Goal: Information Seeking & Learning: Learn about a topic

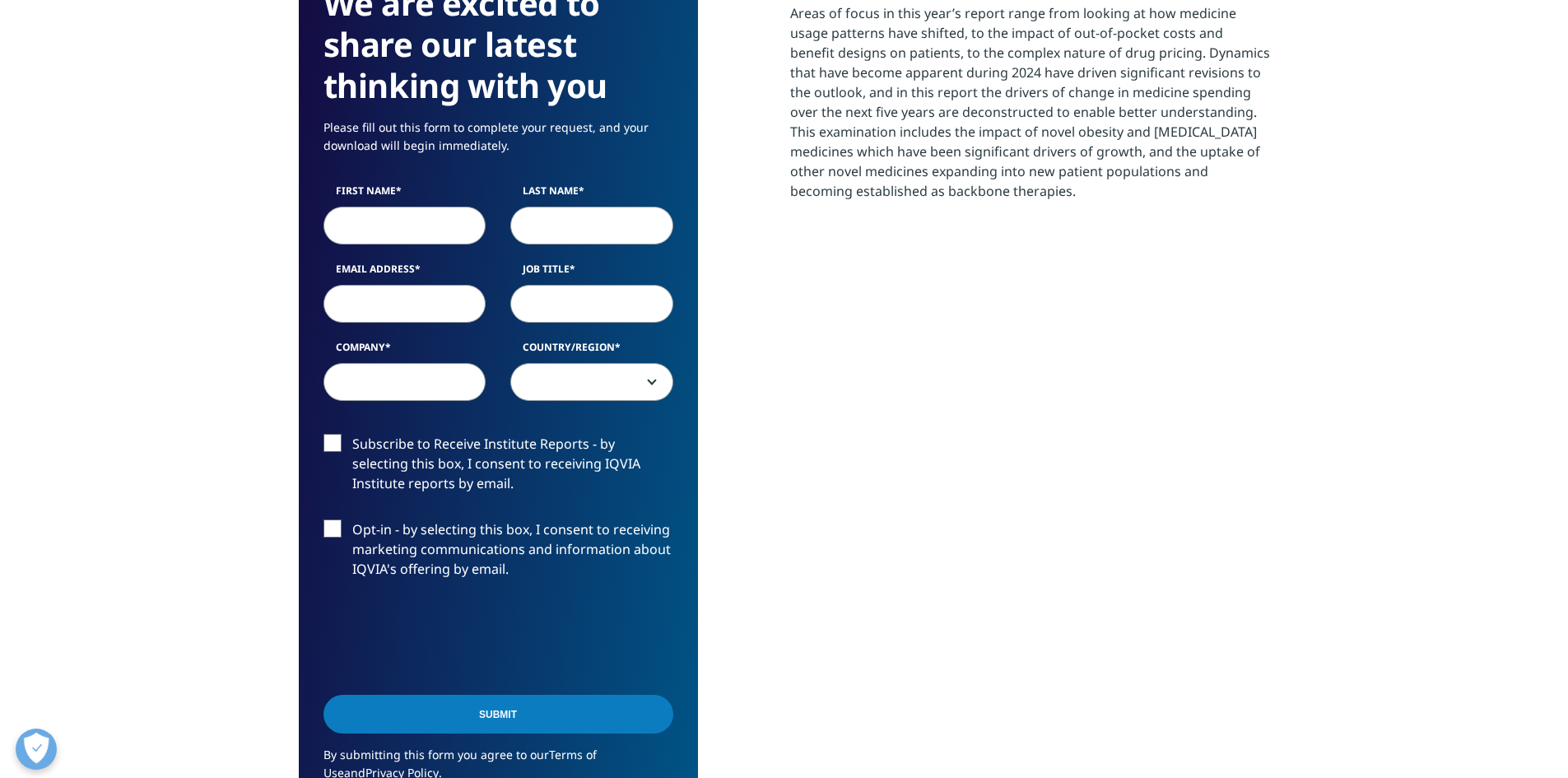
scroll to position [910, 971]
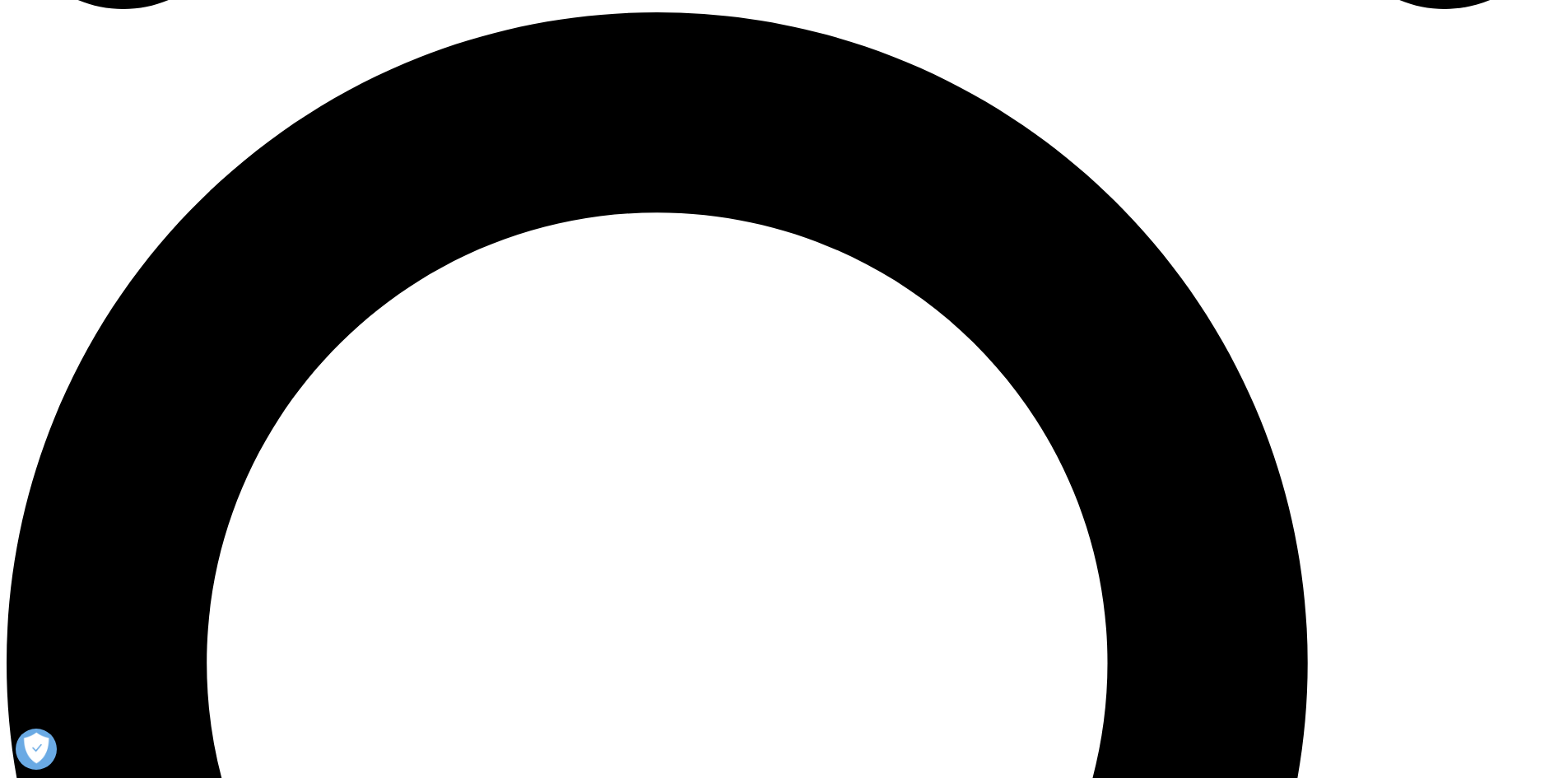
drag, startPoint x: 634, startPoint y: 184, endPoint x: 665, endPoint y: 434, distance: 251.9
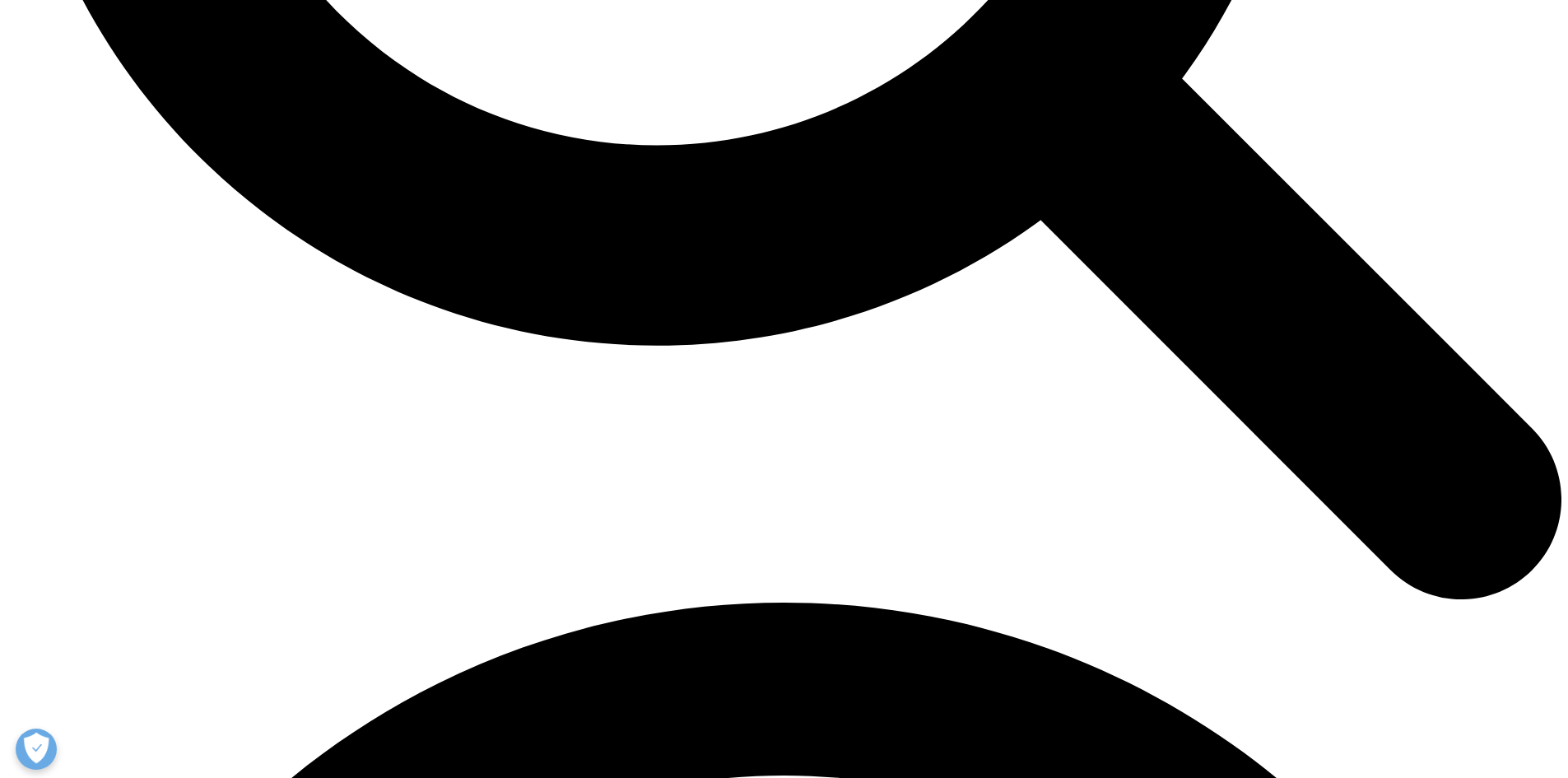
drag, startPoint x: 251, startPoint y: 250, endPoint x: 240, endPoint y: 341, distance: 91.7
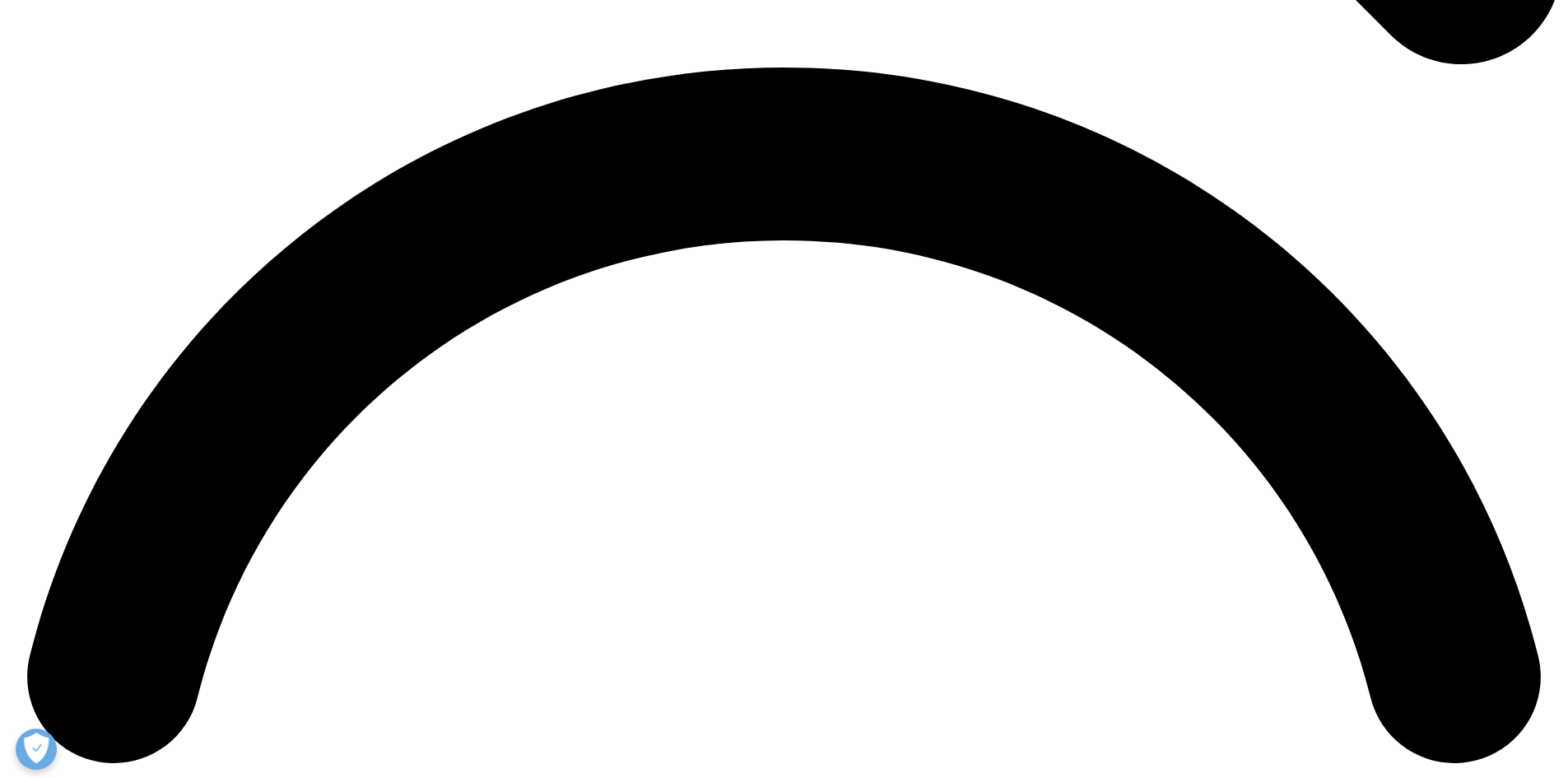
drag, startPoint x: 239, startPoint y: 310, endPoint x: 229, endPoint y: 354, distance: 45.1
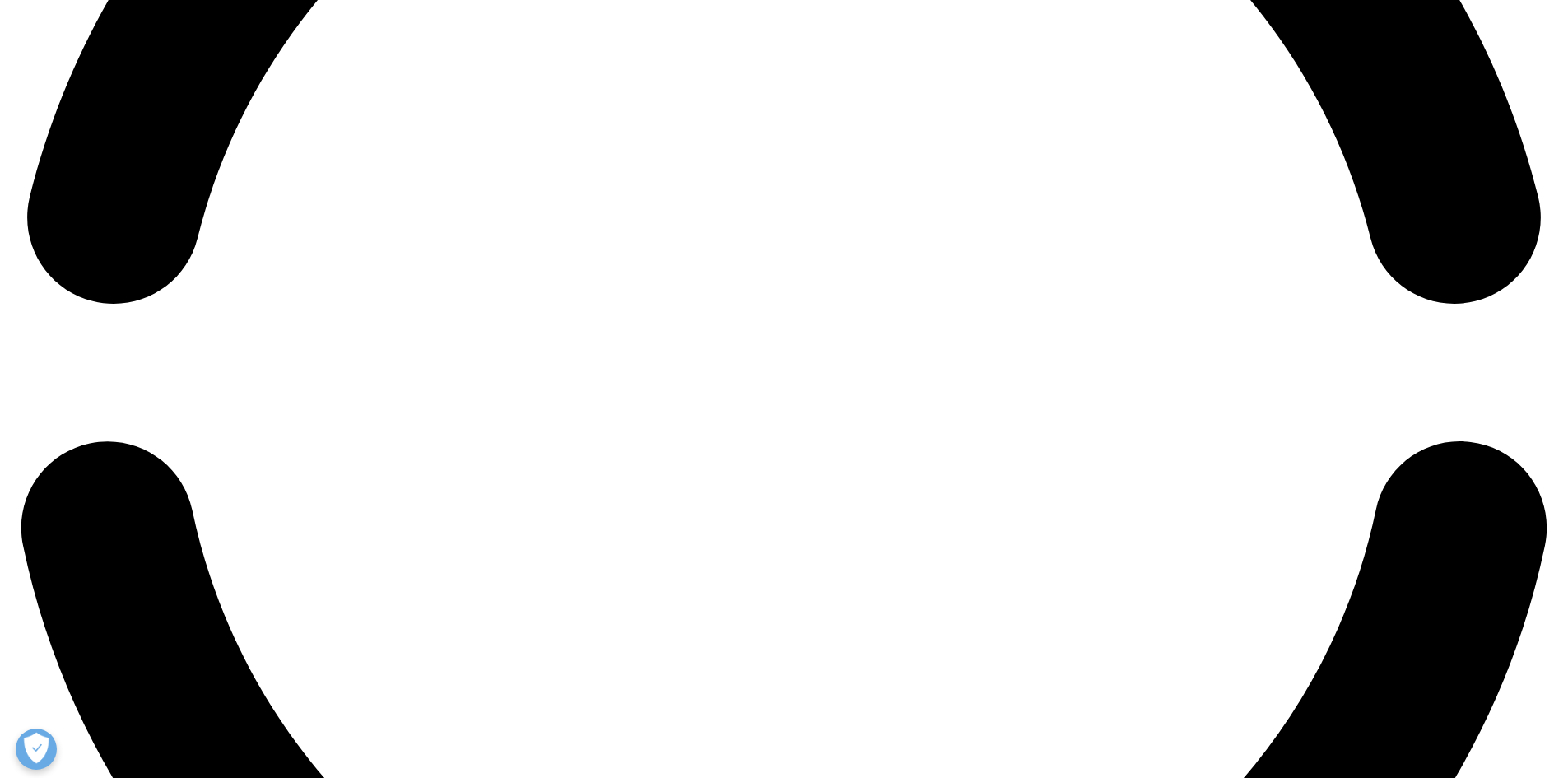
drag, startPoint x: 235, startPoint y: 288, endPoint x: 232, endPoint y: 355, distance: 67.1
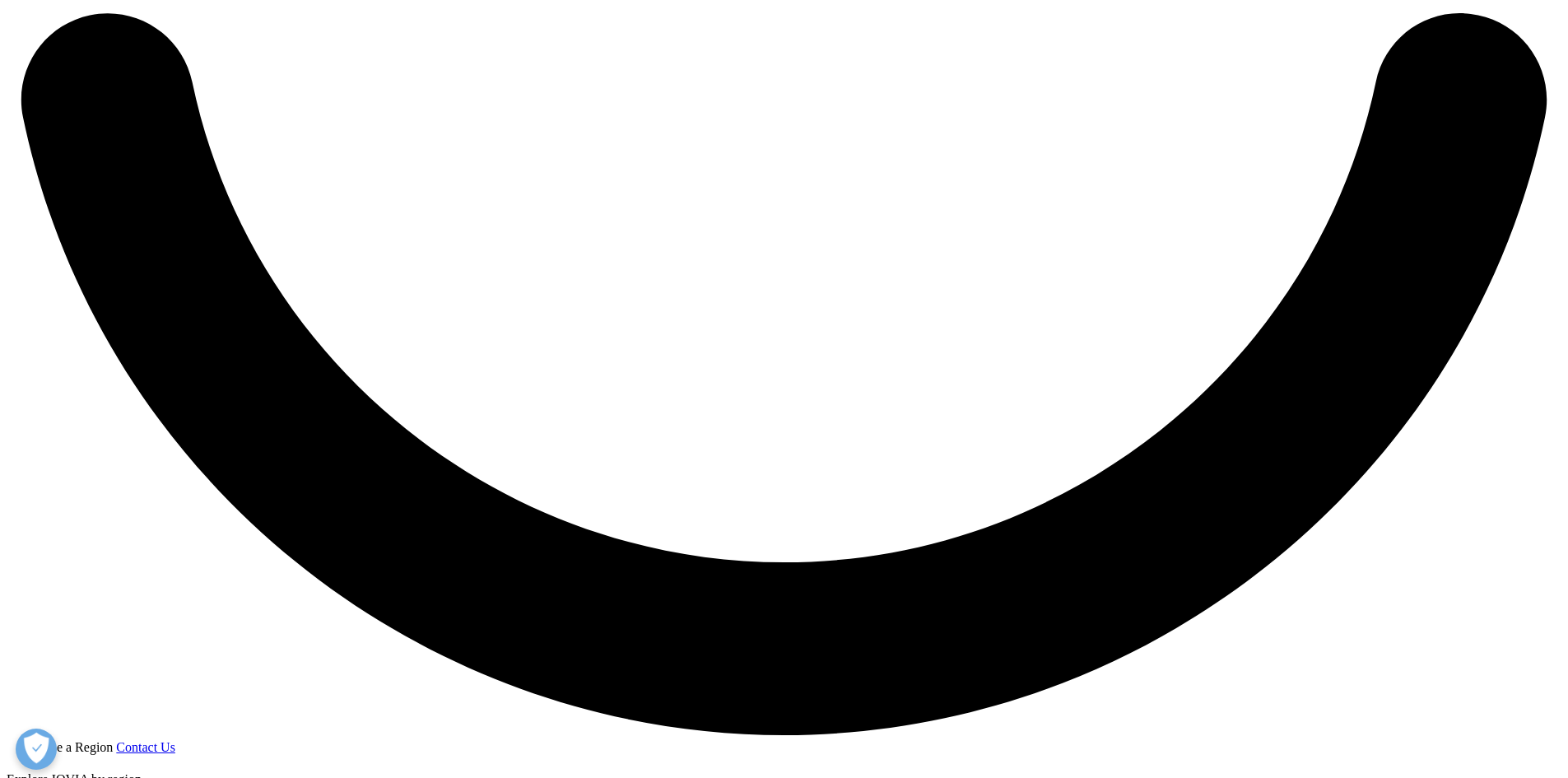
drag, startPoint x: 235, startPoint y: 235, endPoint x: 238, endPoint y: 383, distance: 148.0
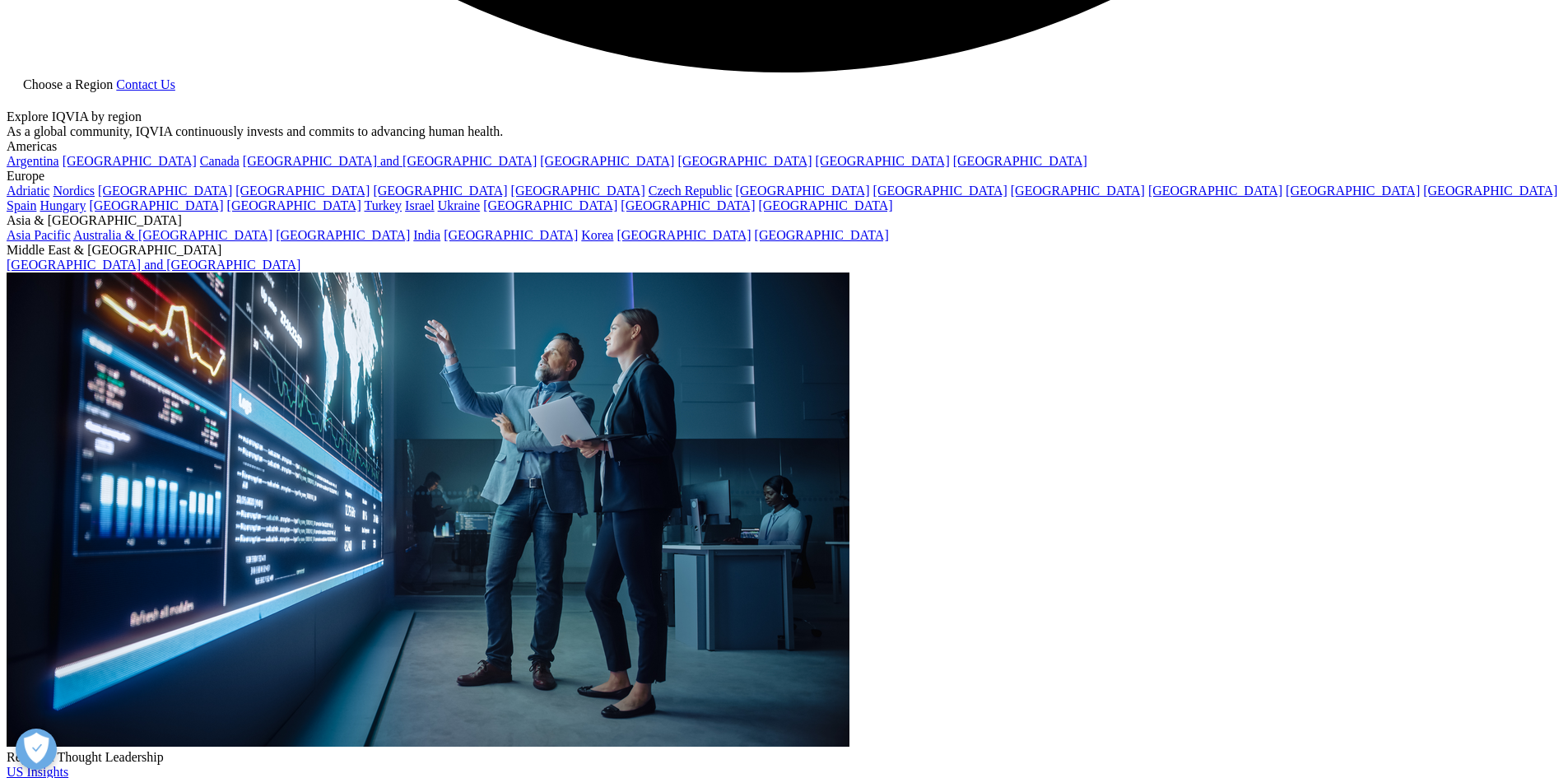
scroll to position [4798, 0]
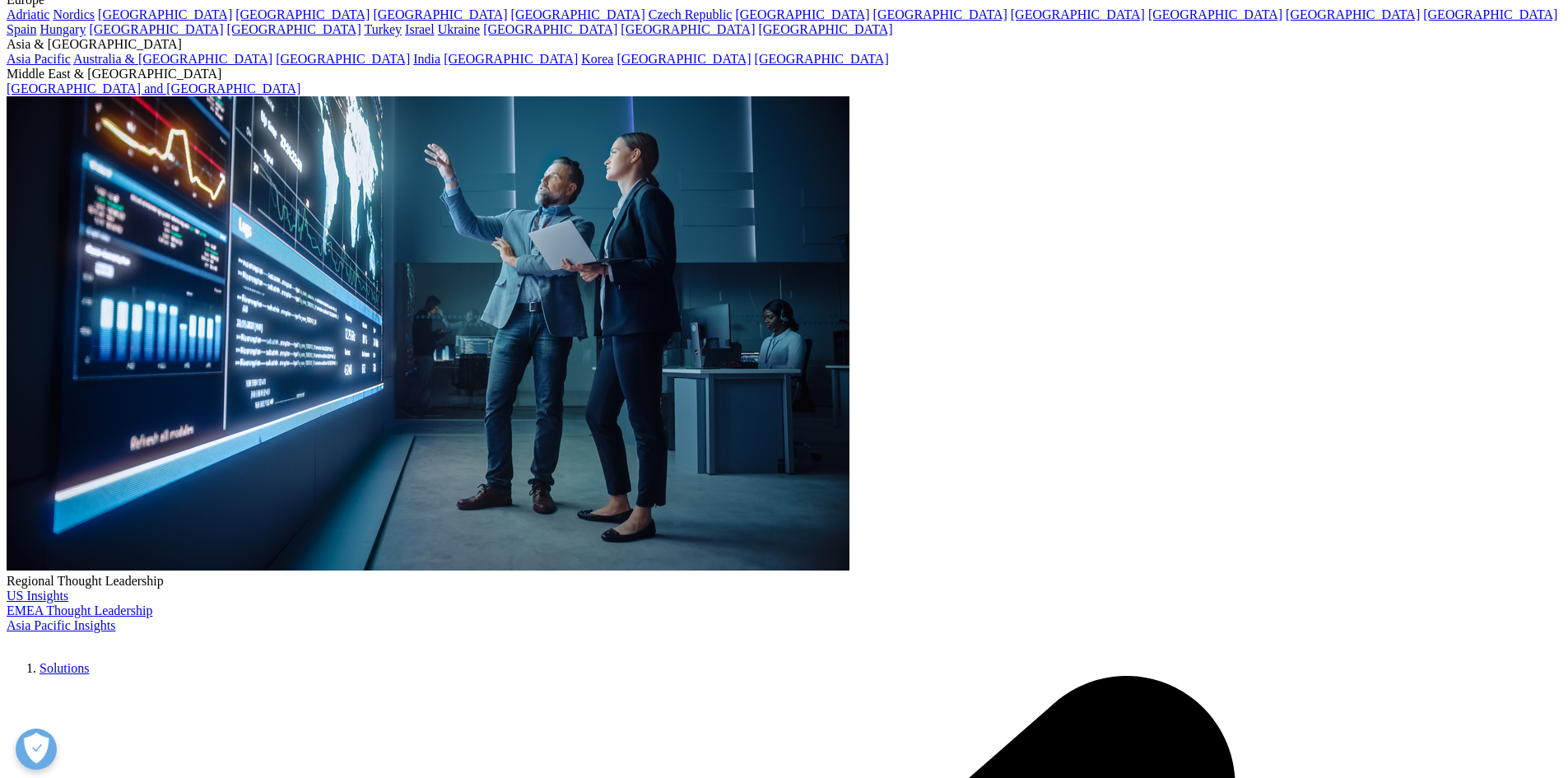
drag, startPoint x: 225, startPoint y: 278, endPoint x: 211, endPoint y: 389, distance: 111.9
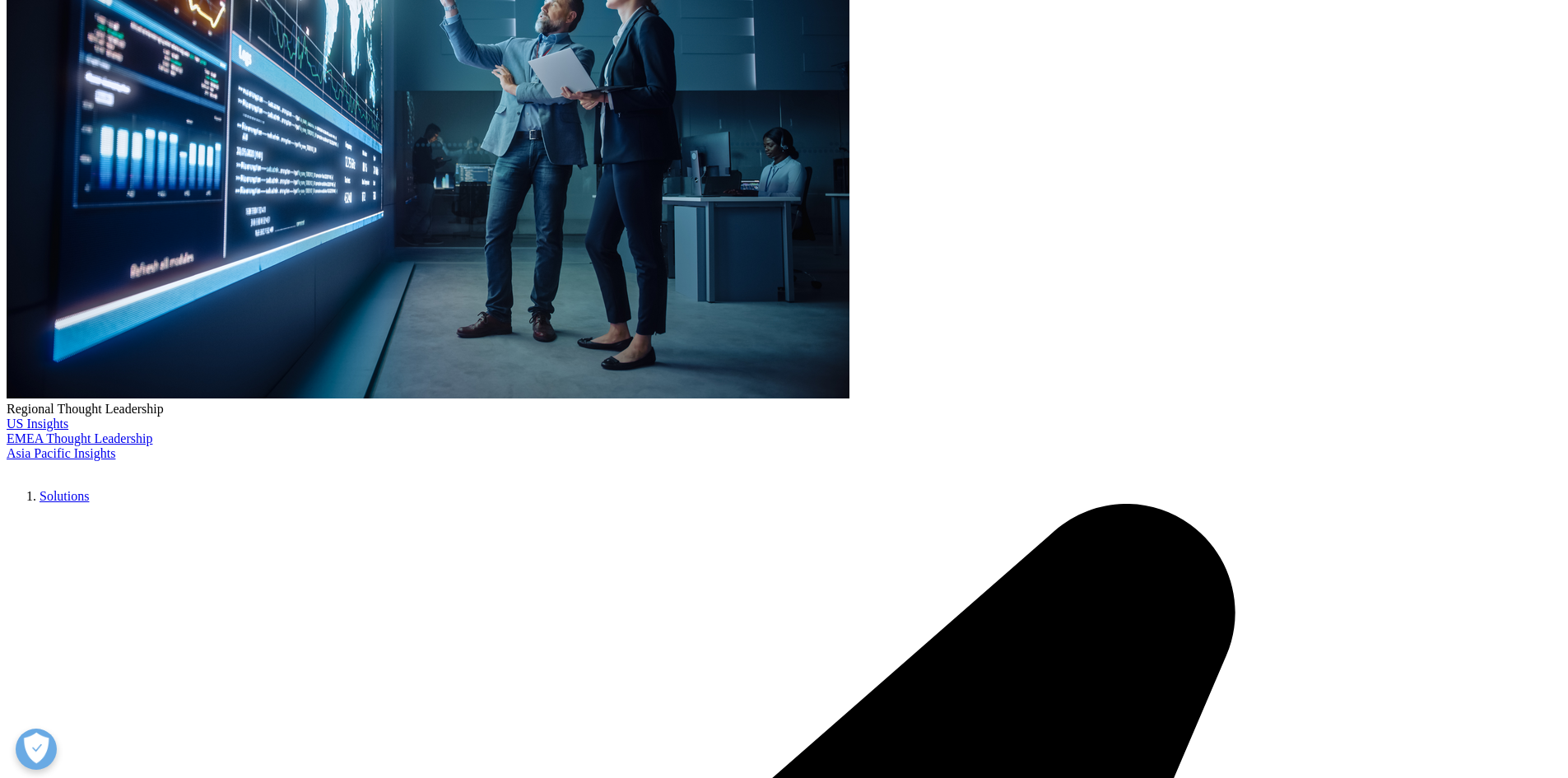
drag, startPoint x: 245, startPoint y: 266, endPoint x: 246, endPoint y: 315, distance: 49.0
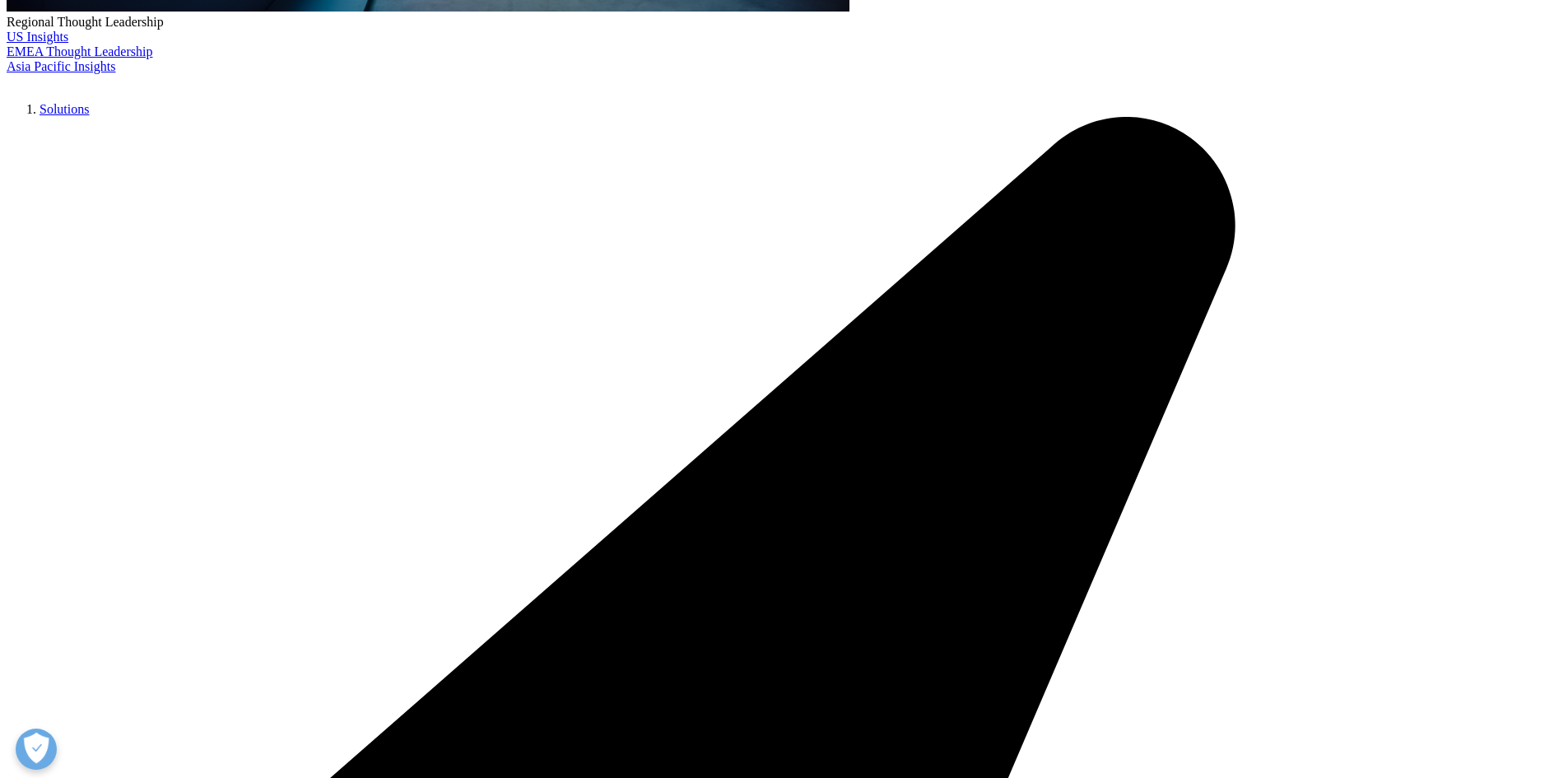
scroll to position [5387, 0]
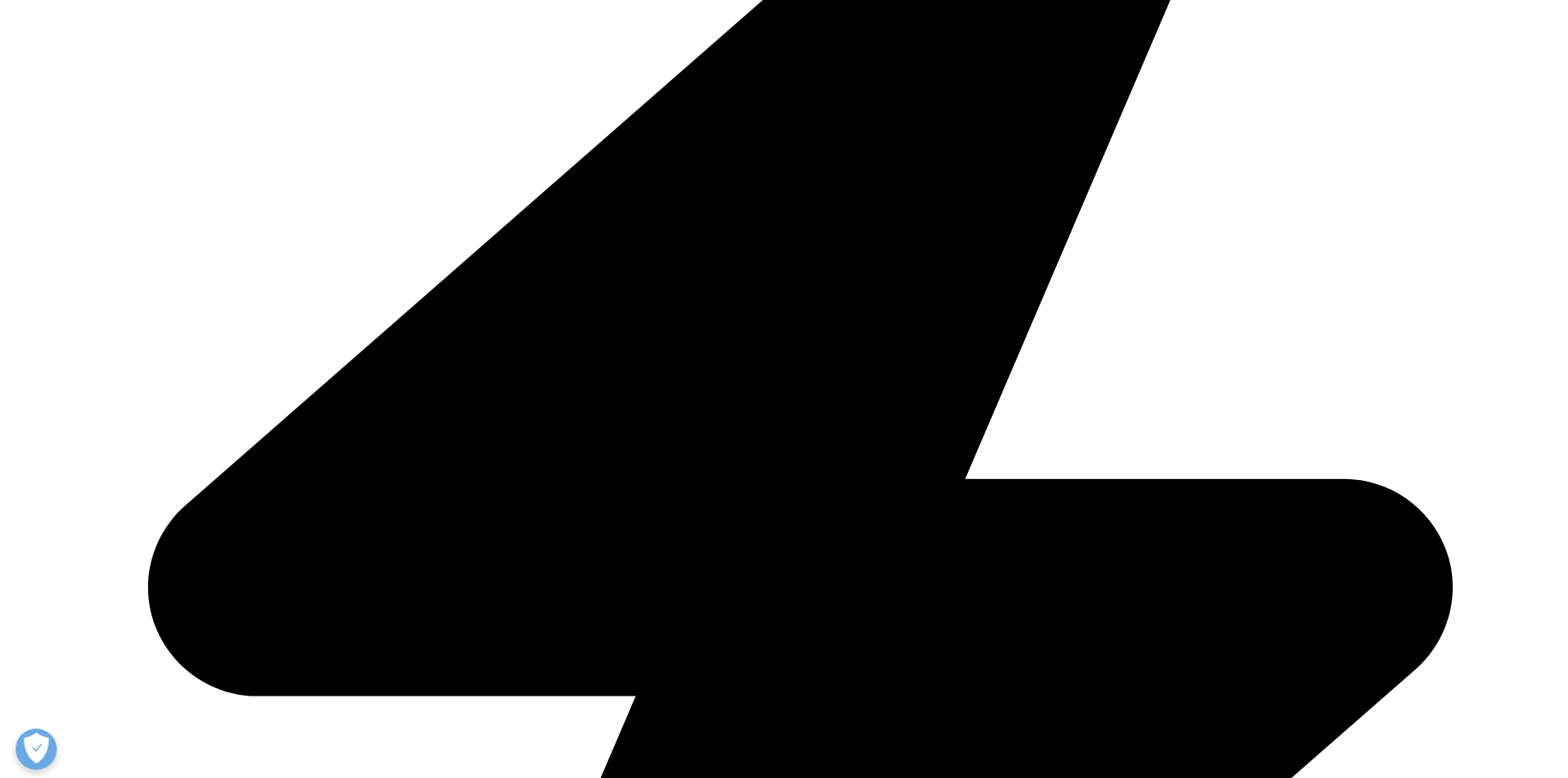
drag, startPoint x: 205, startPoint y: 399, endPoint x: 203, endPoint y: 491, distance: 92.0
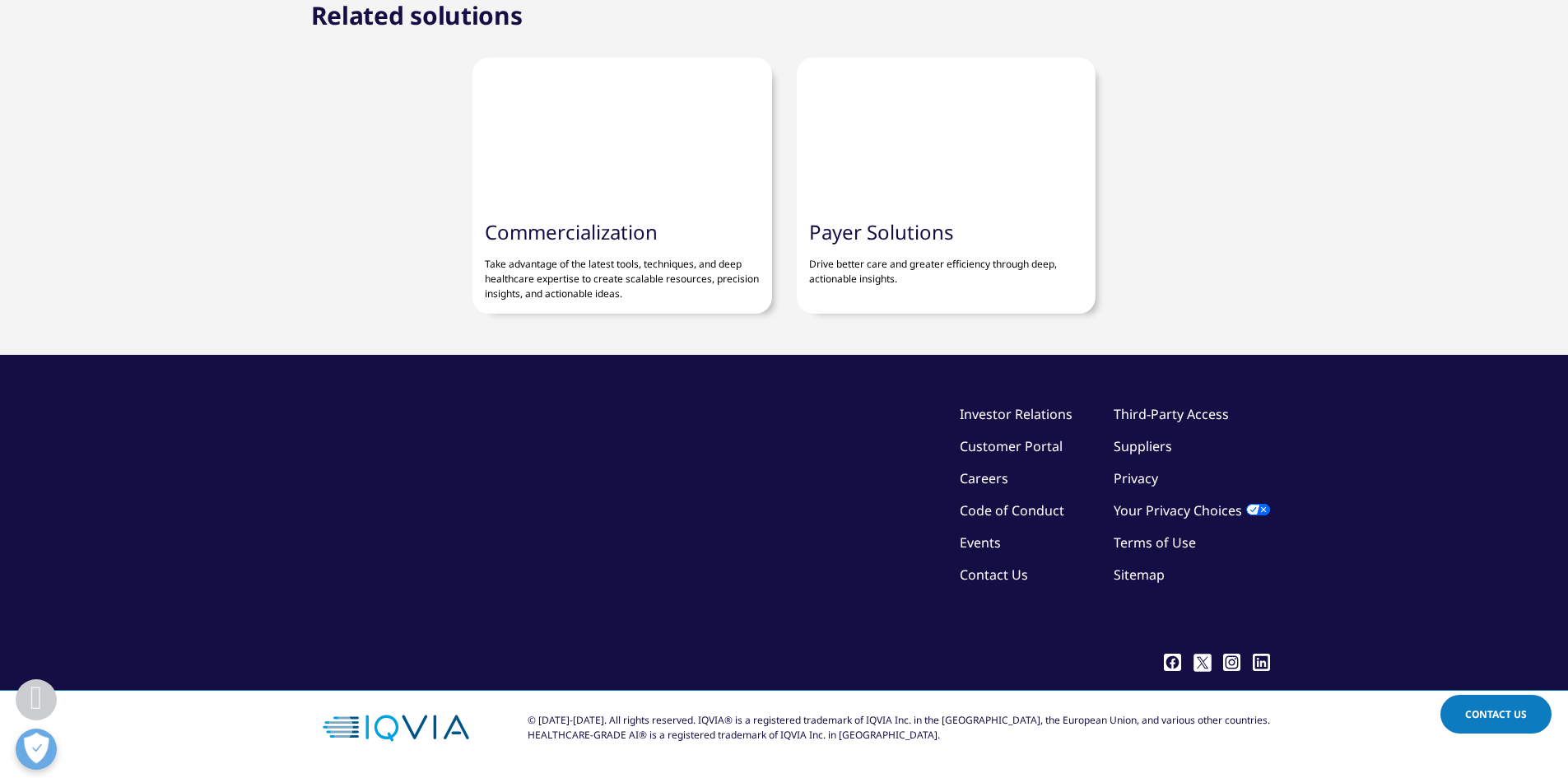
drag, startPoint x: 204, startPoint y: 543, endPoint x: 197, endPoint y: 398, distance: 145.2
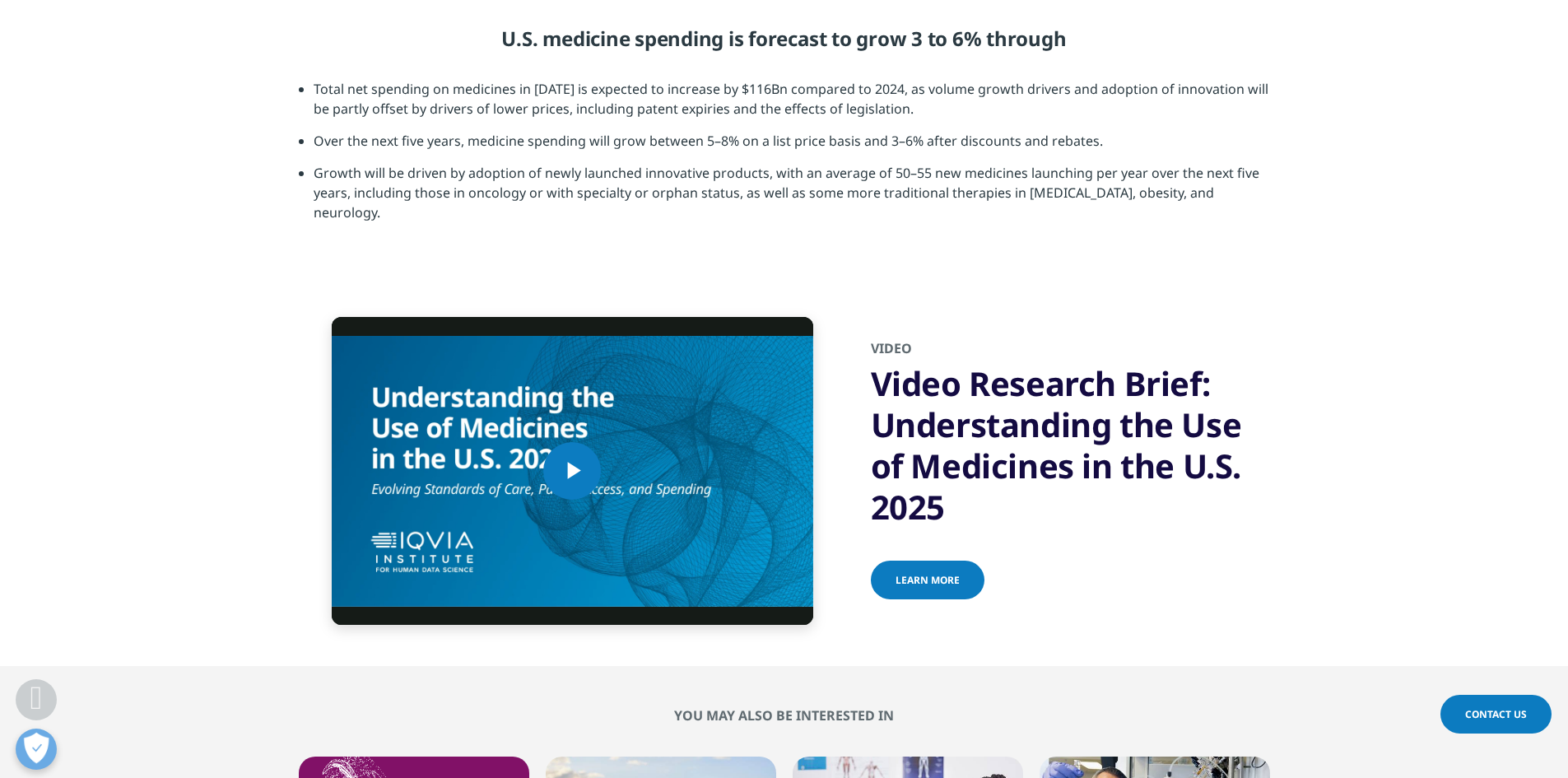
scroll to position [5123, 0]
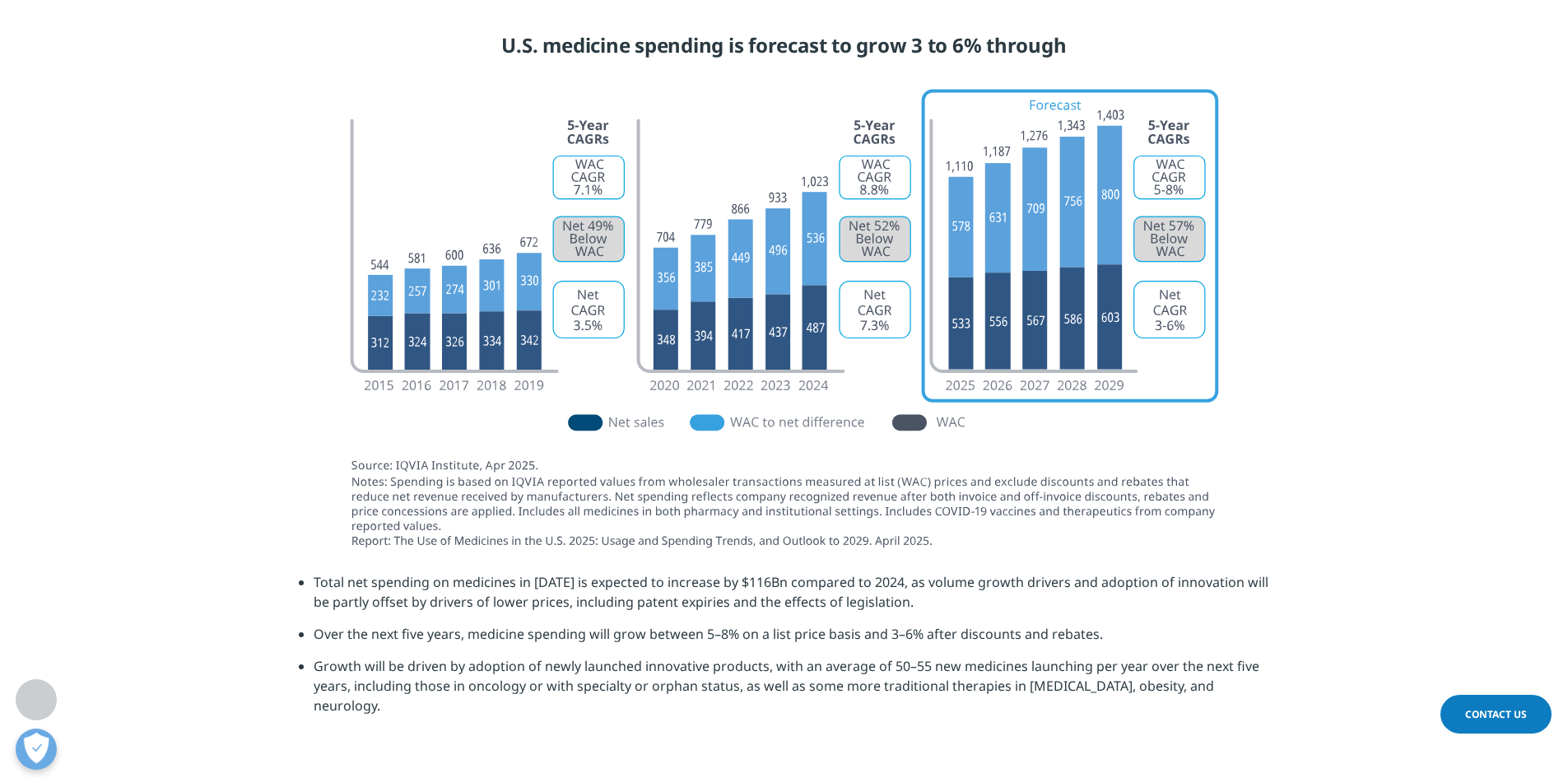
drag, startPoint x: 229, startPoint y: 526, endPoint x: 222, endPoint y: 501, distance: 26.0
click at [220, 498] on section at bounding box center [784, 321] width 1568 height 502
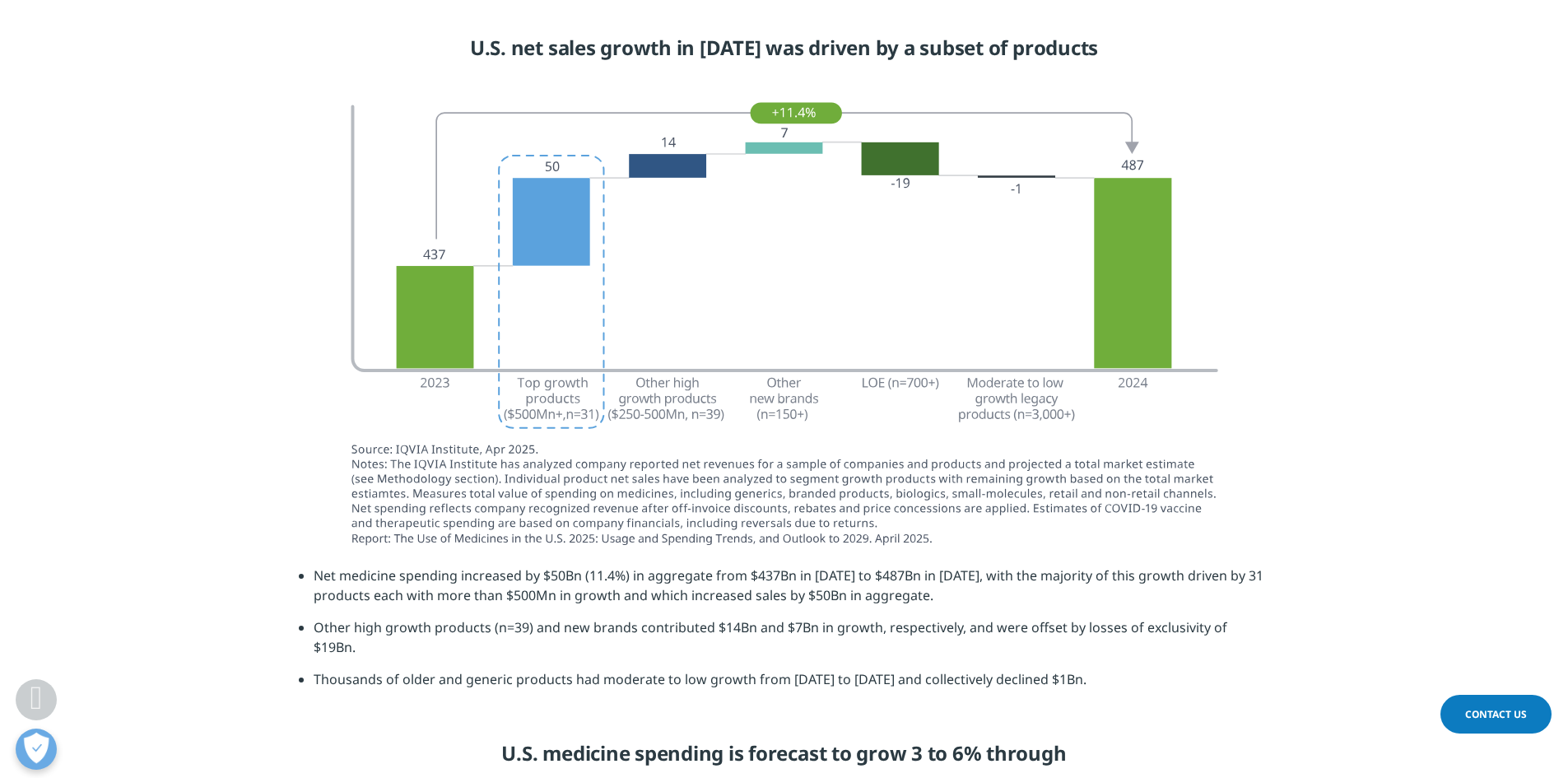
scroll to position [4301, 0]
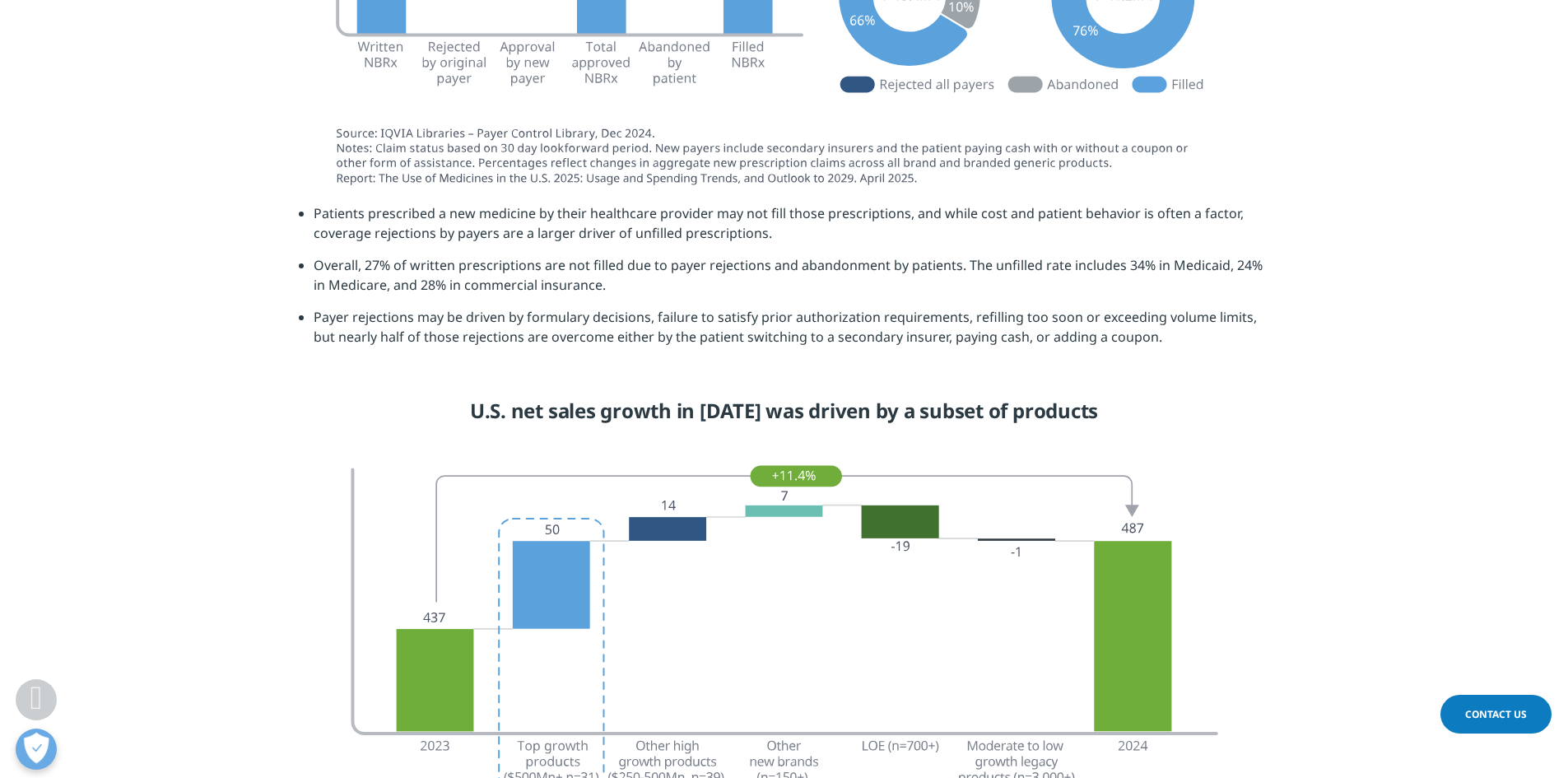
drag, startPoint x: 316, startPoint y: 344, endPoint x: 304, endPoint y: 302, distance: 43.7
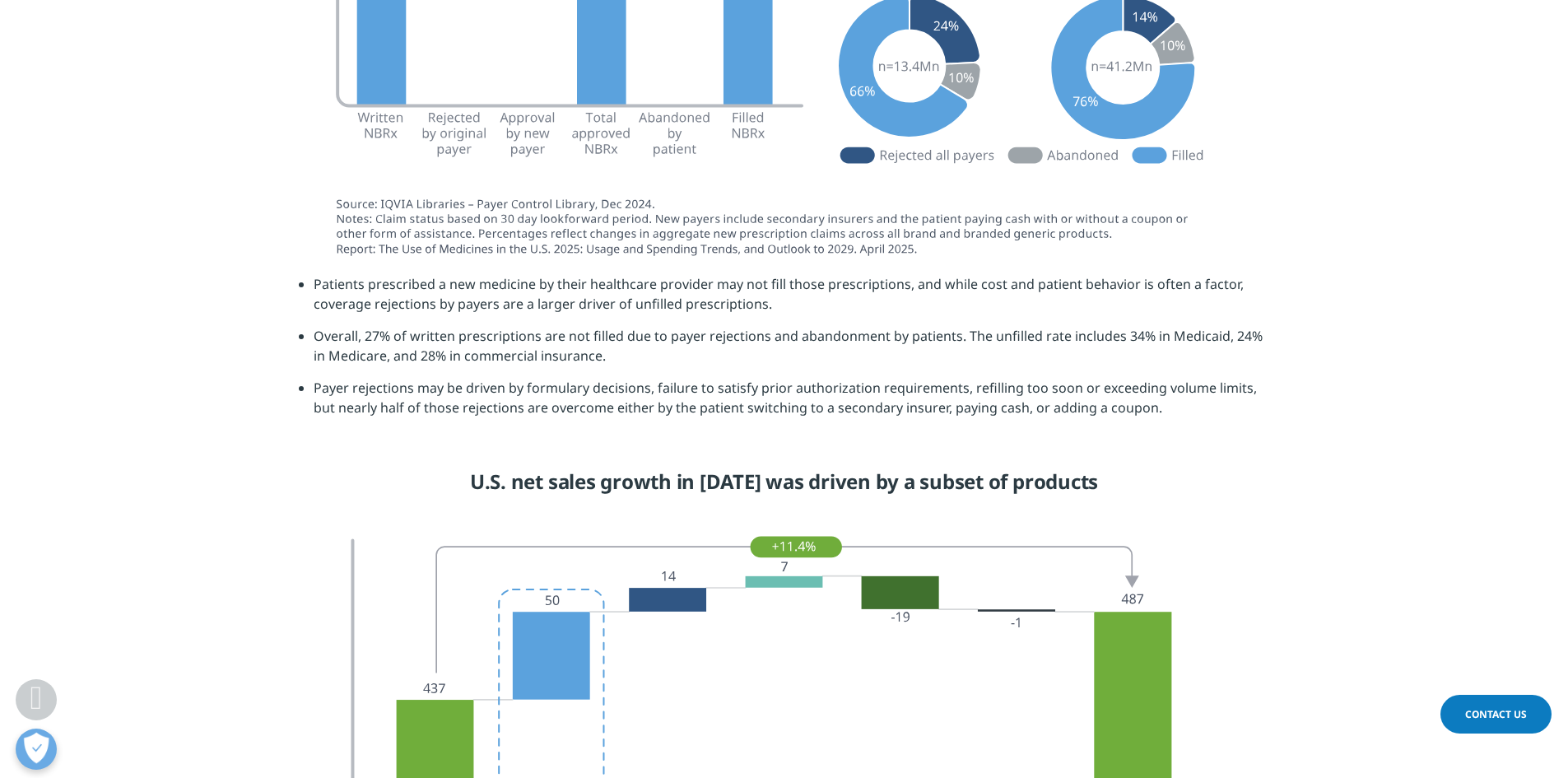
scroll to position [3956, 0]
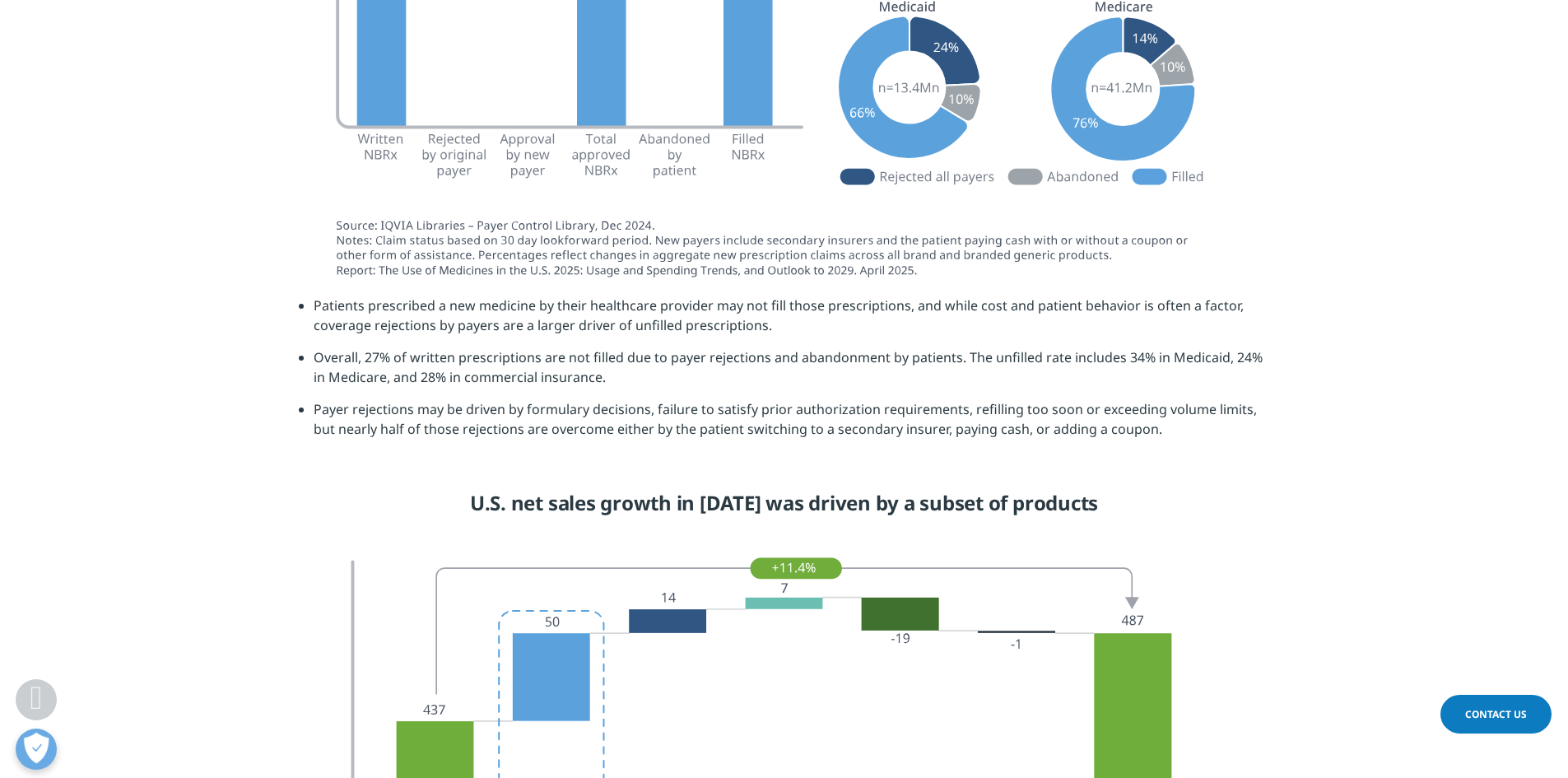
drag, startPoint x: 323, startPoint y: 382, endPoint x: 305, endPoint y: 343, distance: 43.0
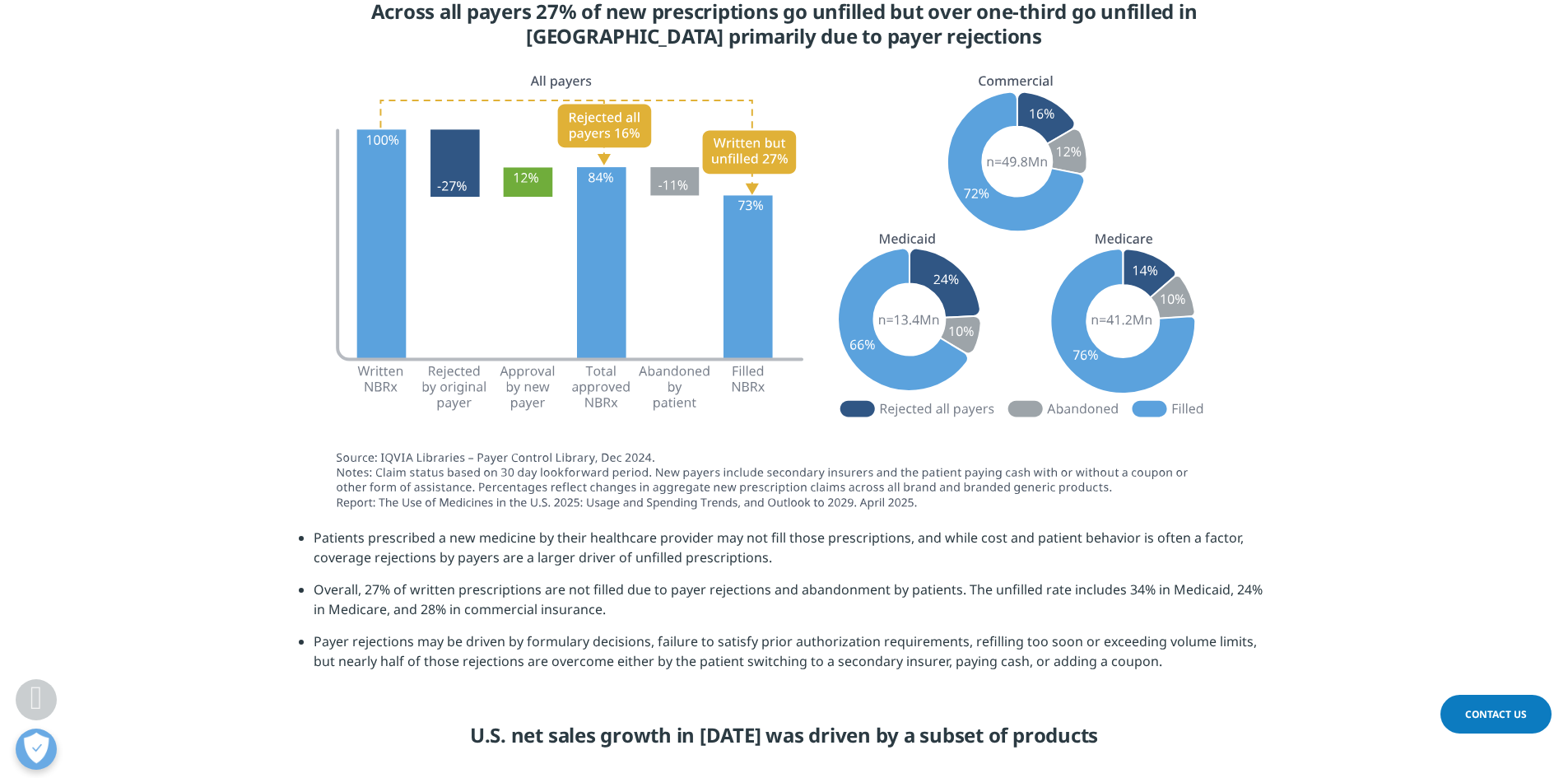
drag, startPoint x: 276, startPoint y: 433, endPoint x: 257, endPoint y: 389, distance: 47.9
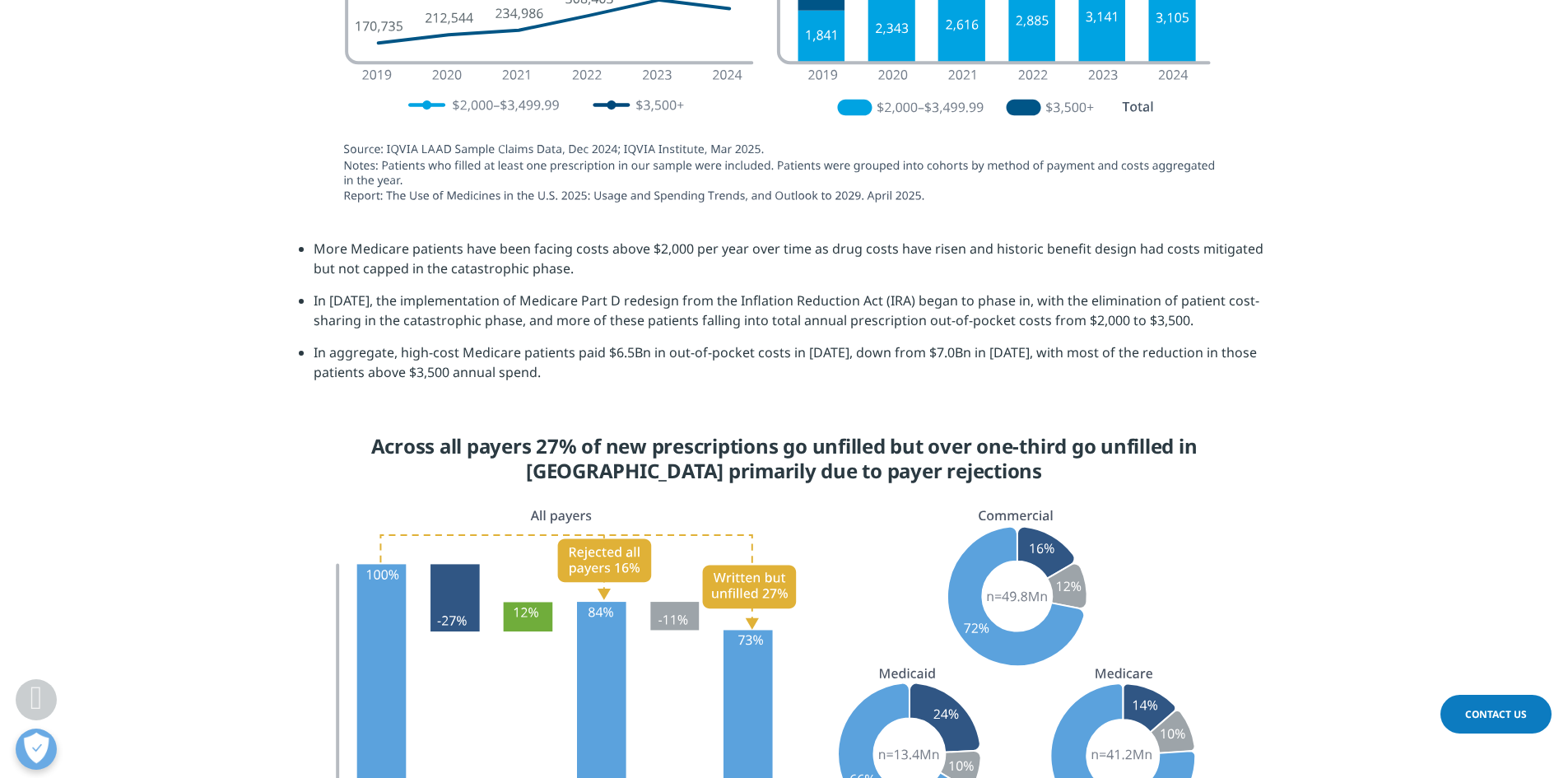
drag, startPoint x: 316, startPoint y: 366, endPoint x: 305, endPoint y: 275, distance: 91.7
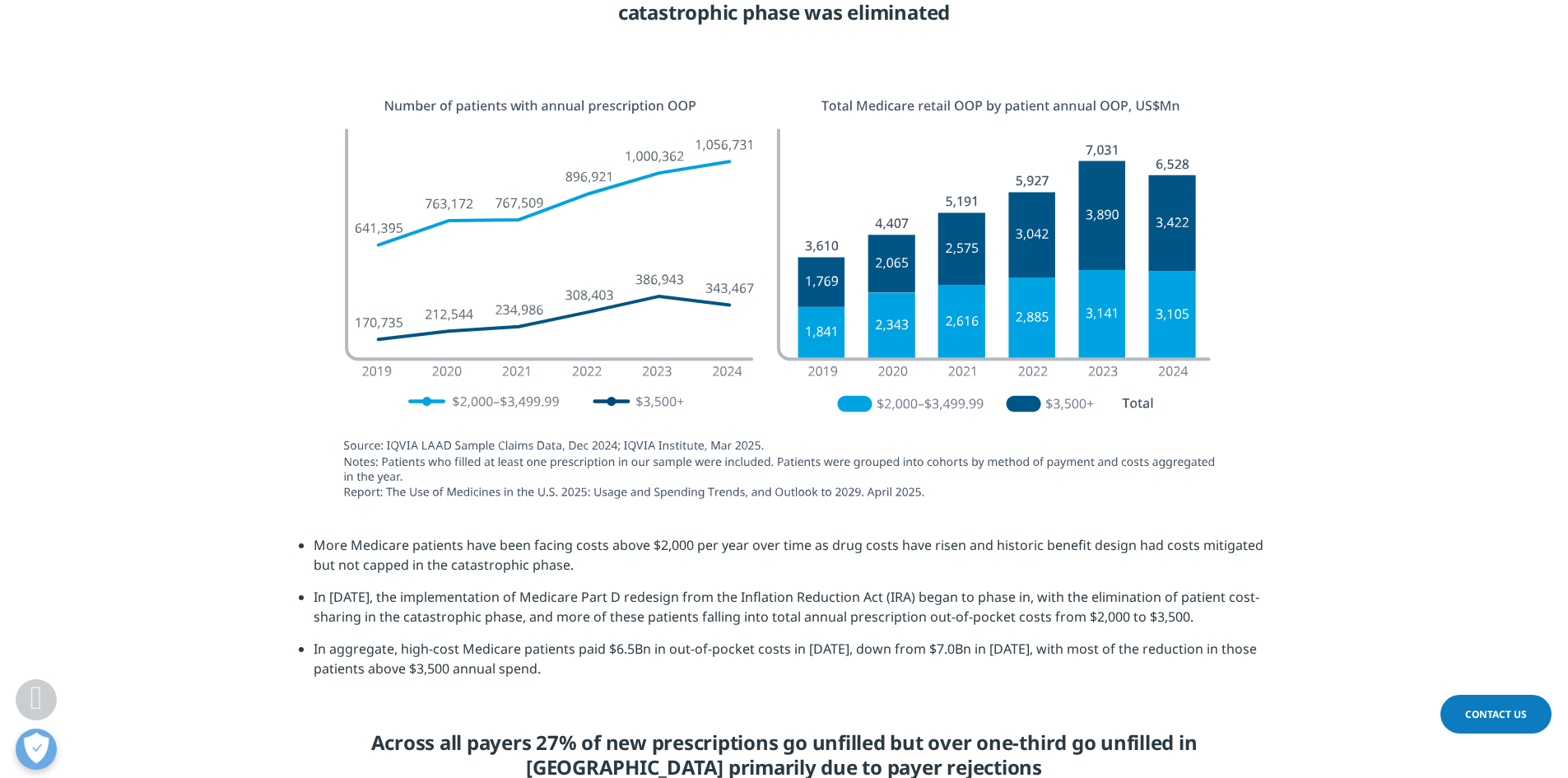
drag, startPoint x: 280, startPoint y: 490, endPoint x: 269, endPoint y: 443, distance: 48.3
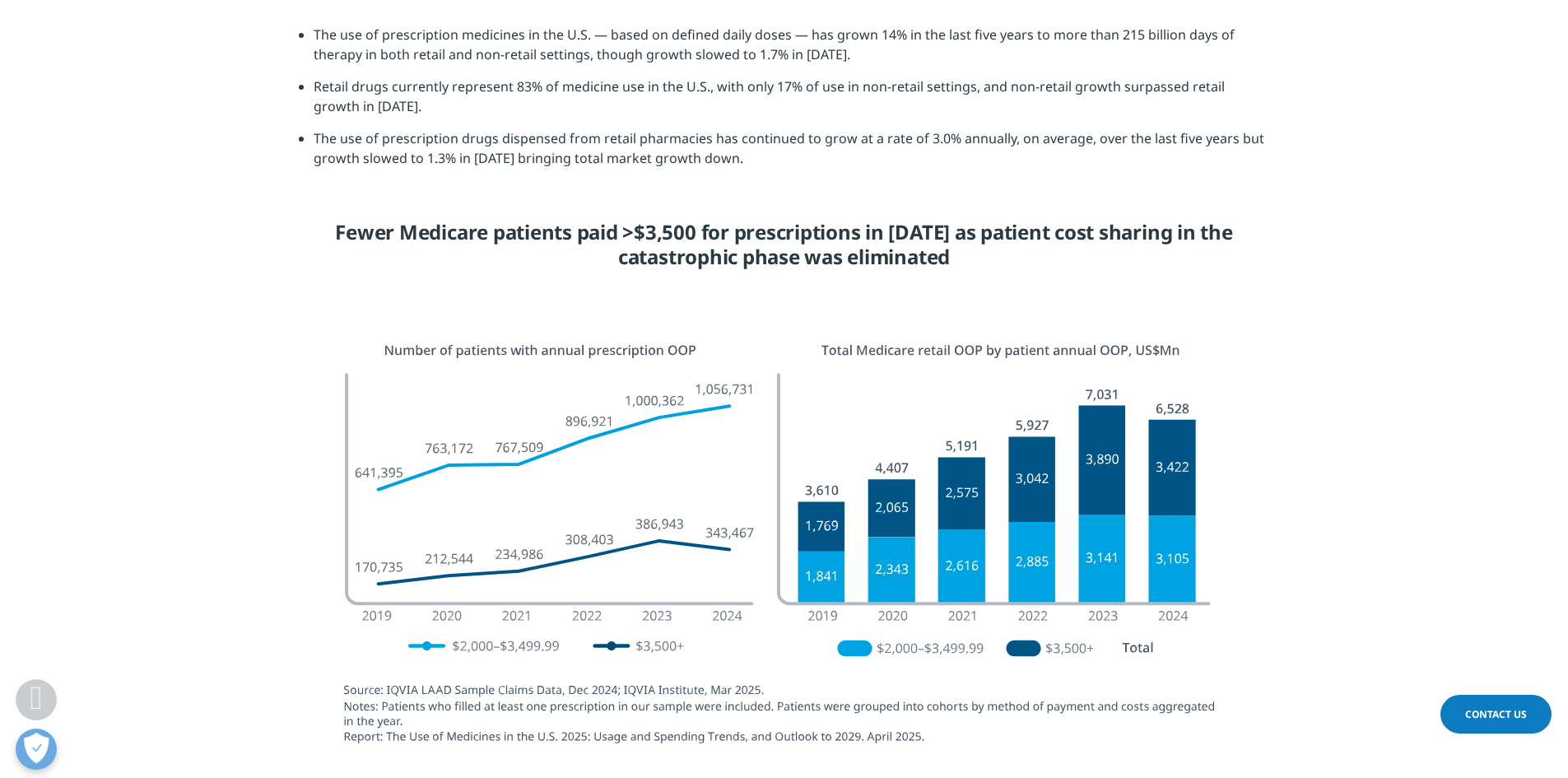
scroll to position [2747, 0]
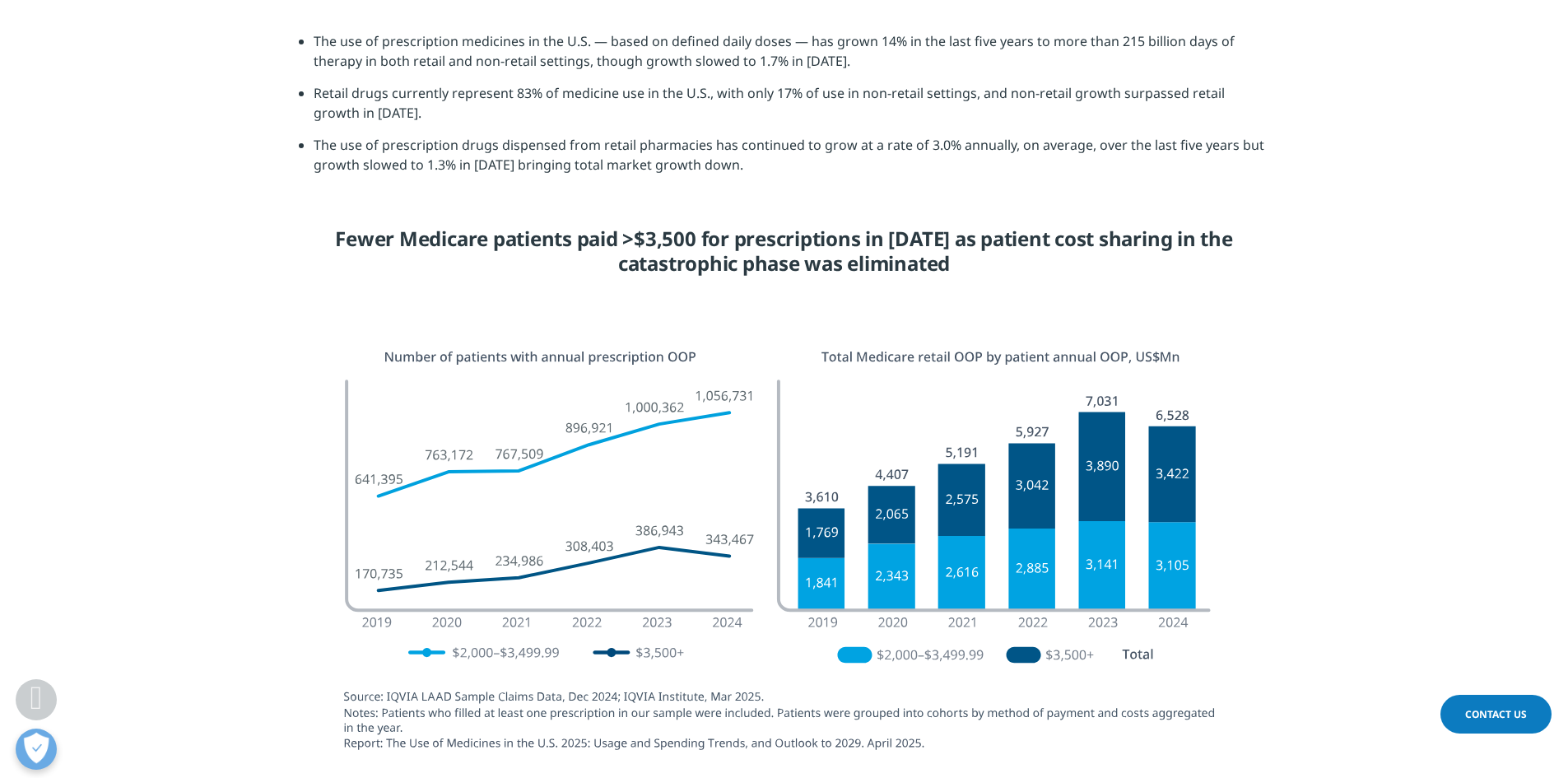
drag, startPoint x: 247, startPoint y: 528, endPoint x: 232, endPoint y: 491, distance: 39.9
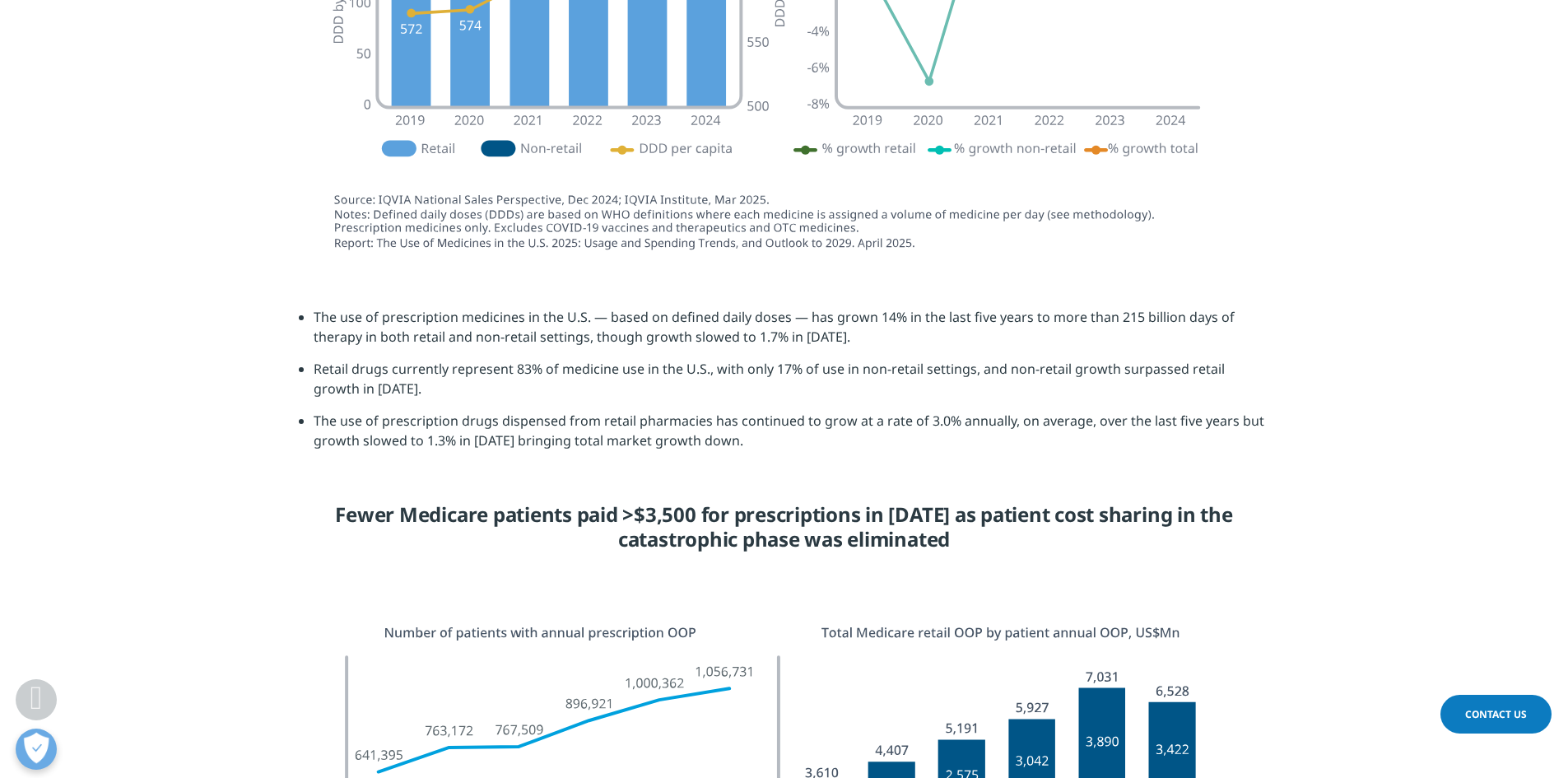
drag, startPoint x: 225, startPoint y: 549, endPoint x: 207, endPoint y: 520, distance: 34.1
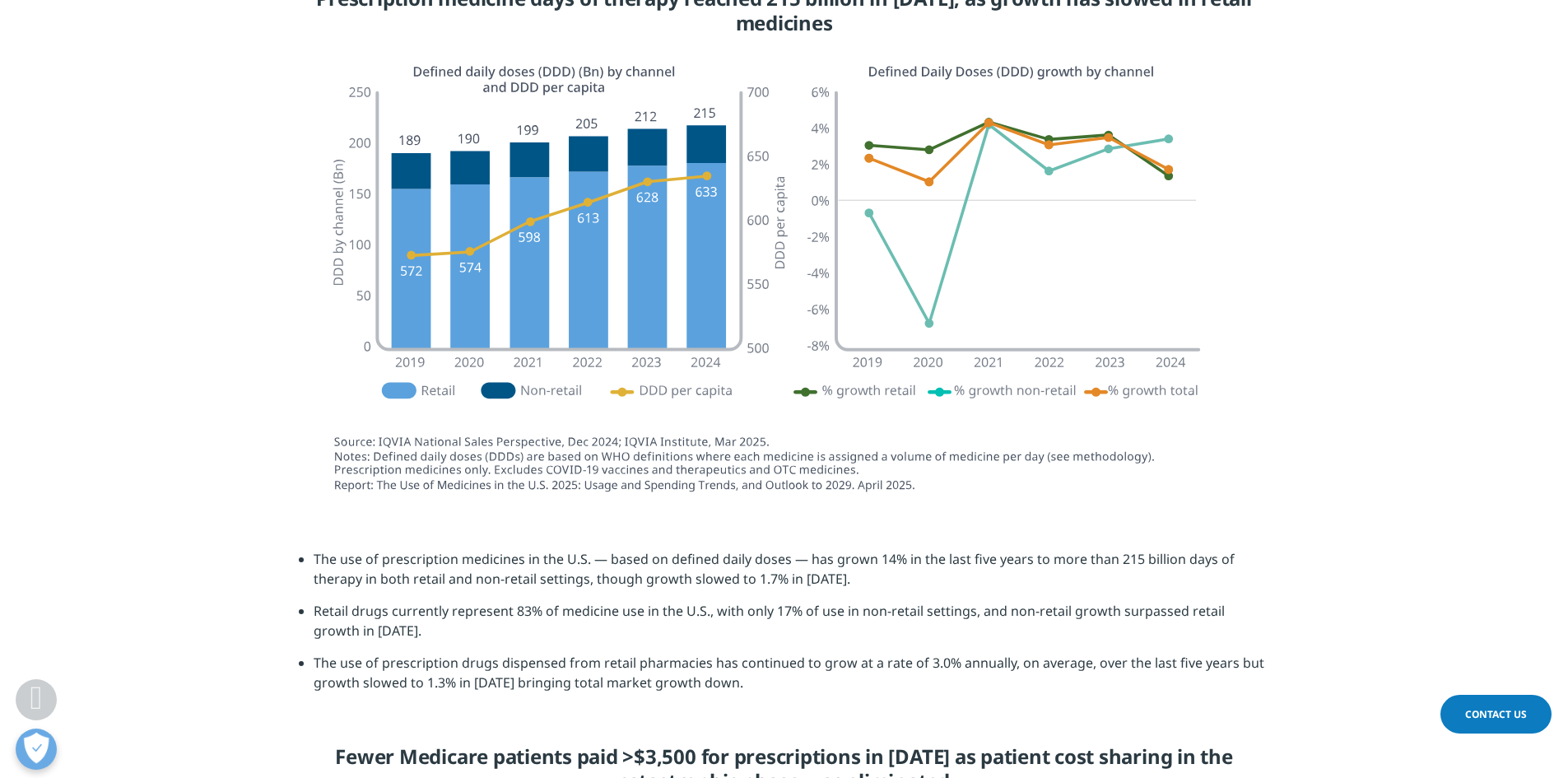
scroll to position [2215, 0]
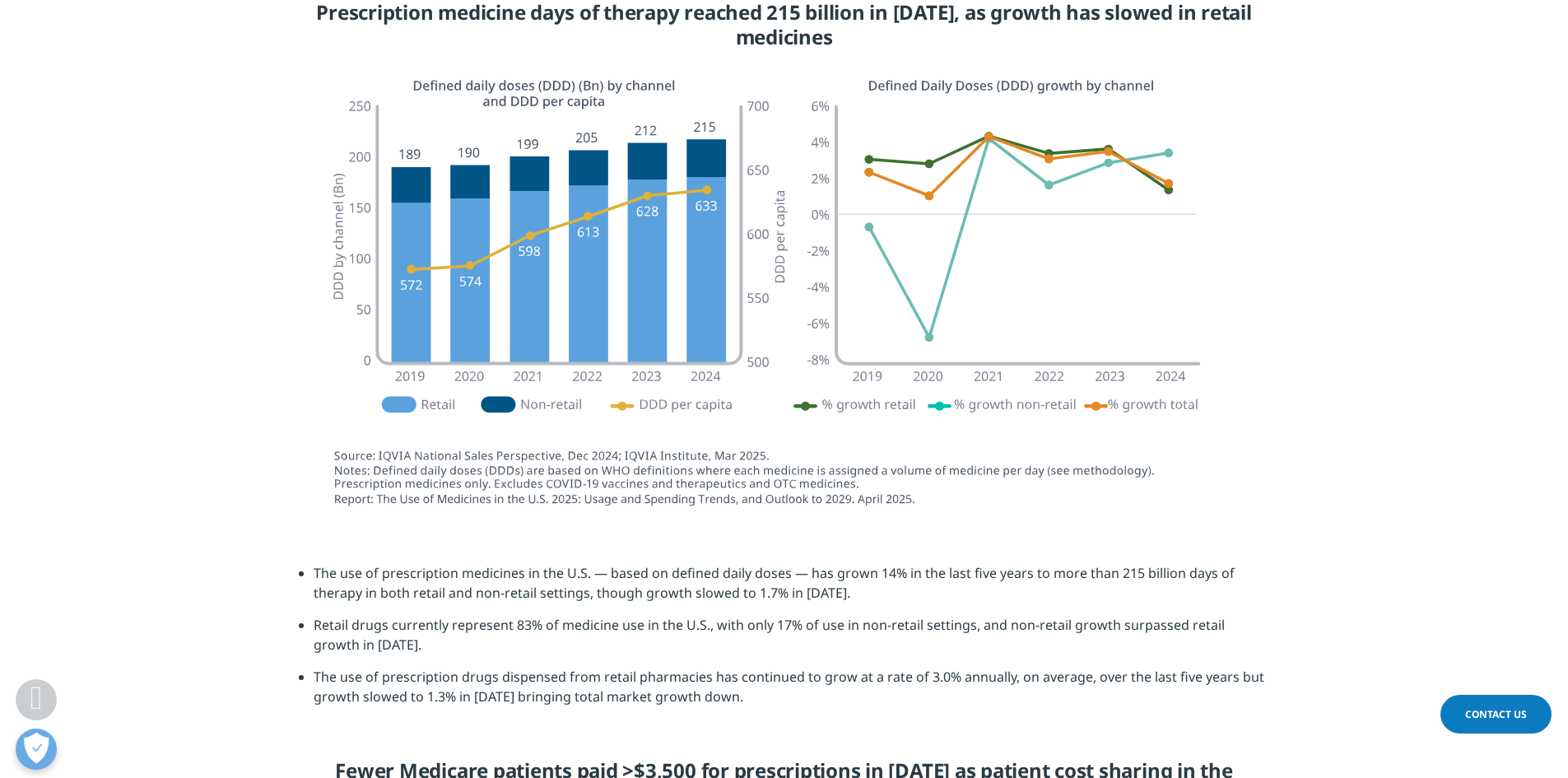
drag, startPoint x: 249, startPoint y: 577, endPoint x: 233, endPoint y: 543, distance: 37.6
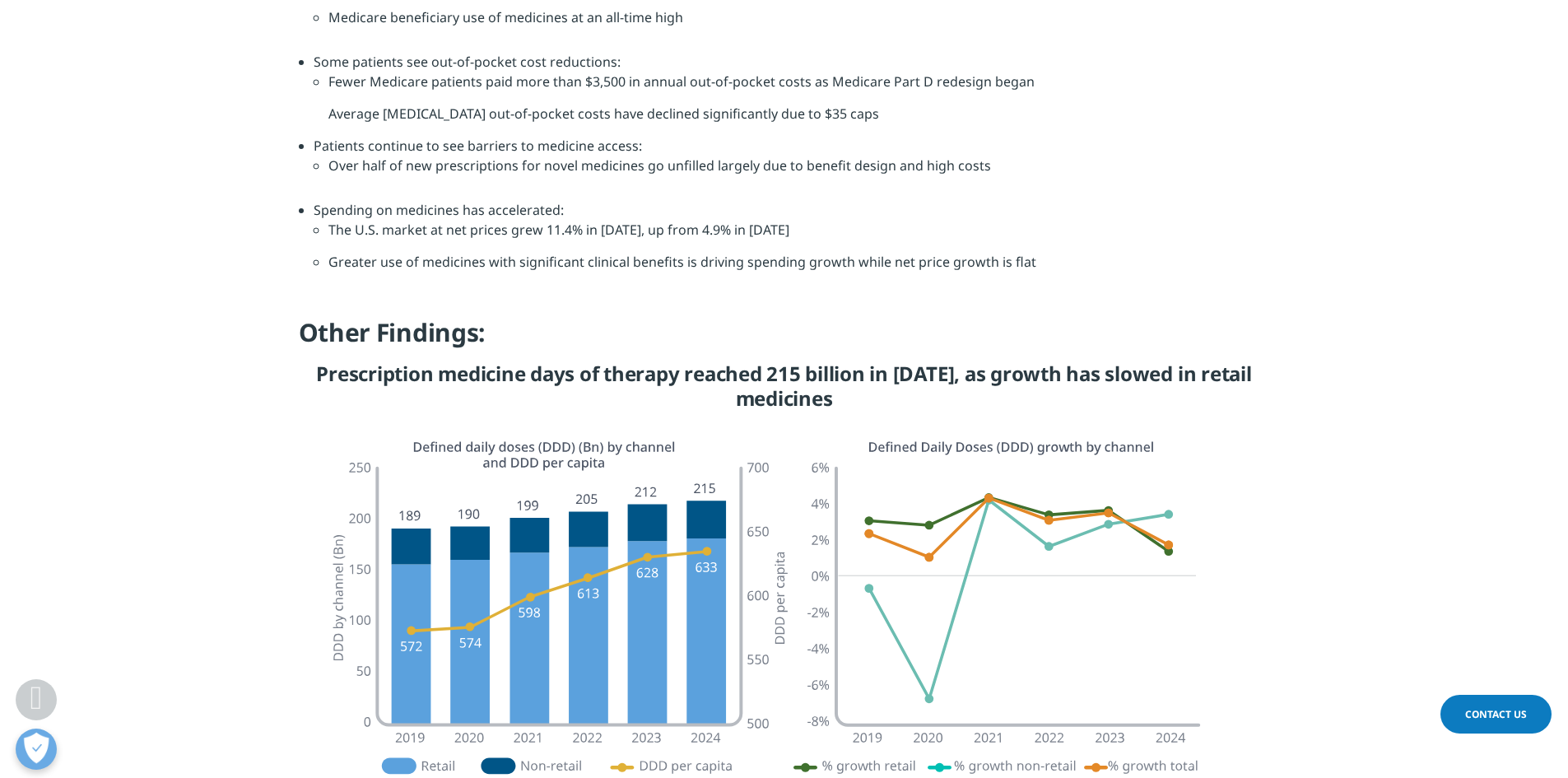
drag, startPoint x: 284, startPoint y: 513, endPoint x: 275, endPoint y: 448, distance: 65.6
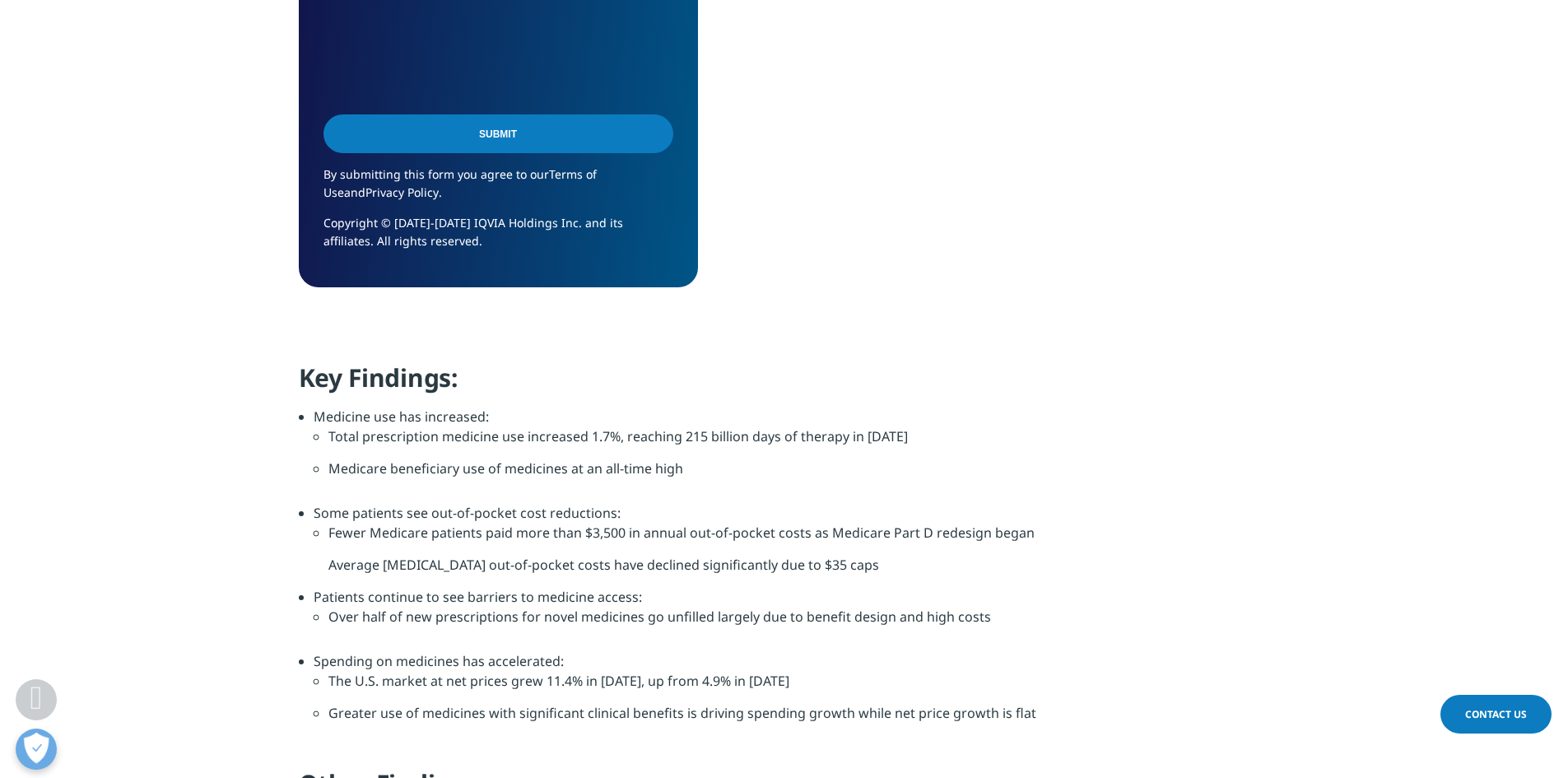
drag, startPoint x: 260, startPoint y: 528, endPoint x: 256, endPoint y: 454, distance: 74.1
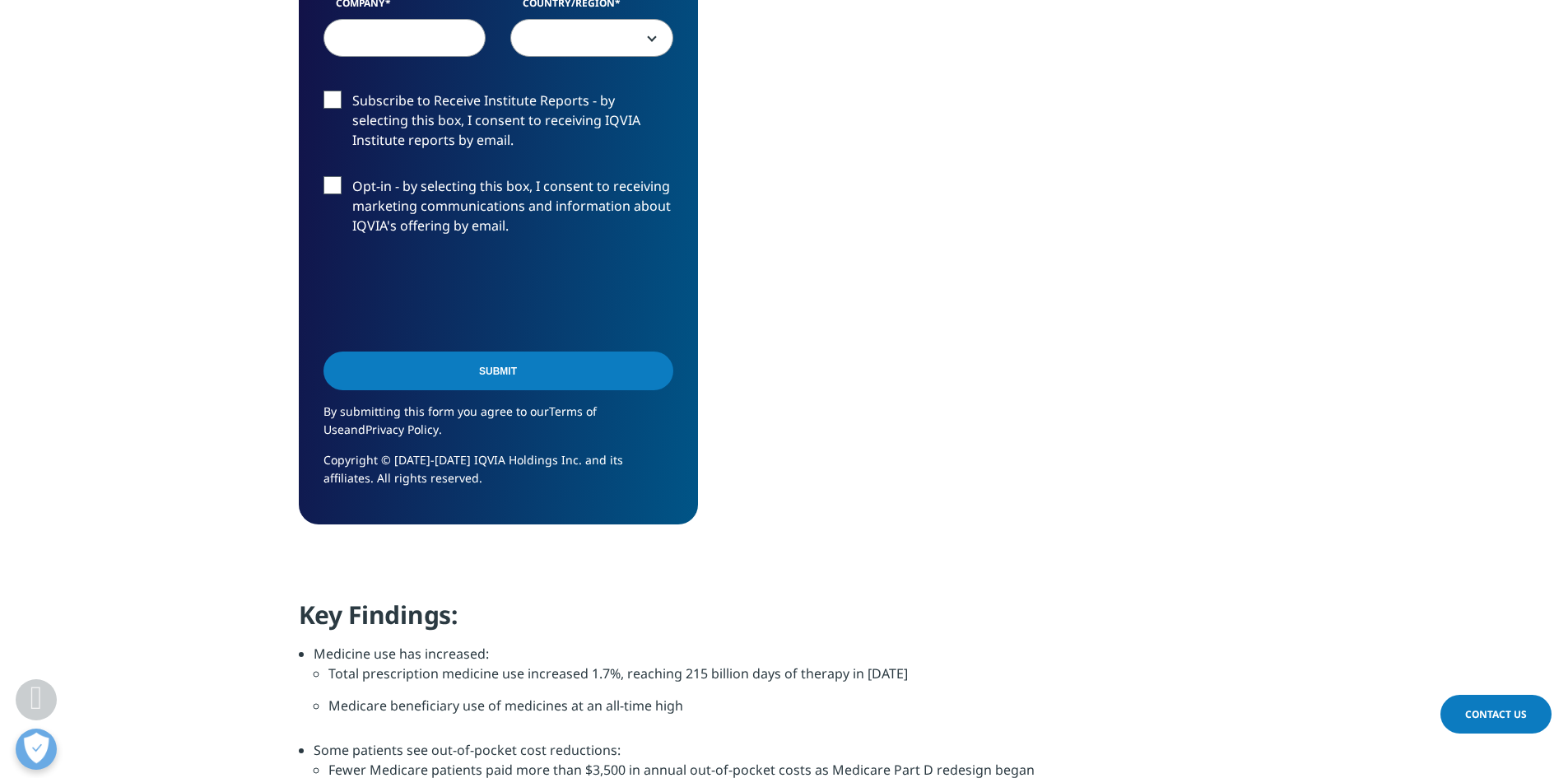
drag, startPoint x: 242, startPoint y: 484, endPoint x: 238, endPoint y: 434, distance: 50.2
